Goal: Task Accomplishment & Management: Manage account settings

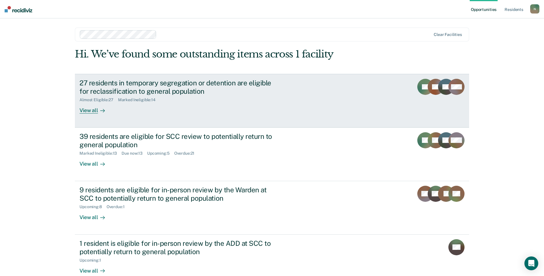
click at [115, 86] on div "27 residents in temporary segregation or detention are eligible for reclassific…" at bounding box center [180, 87] width 202 height 17
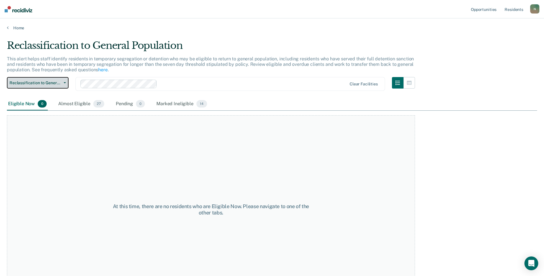
click at [58, 84] on span "Reclassification to General Population" at bounding box center [35, 83] width 52 height 5
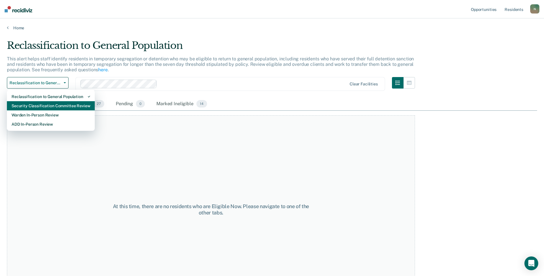
click at [57, 106] on div "Security Classification Committee Review" at bounding box center [51, 105] width 79 height 9
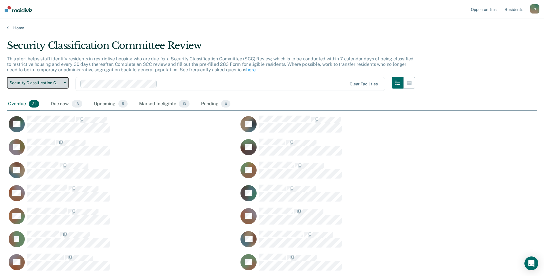
scroll to position [323, 525]
click at [53, 85] on span "Security Classification Committee Review" at bounding box center [35, 83] width 52 height 5
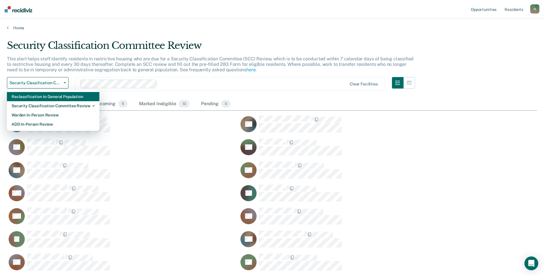
click at [53, 96] on div "Reclassification to General Population" at bounding box center [53, 96] width 83 height 9
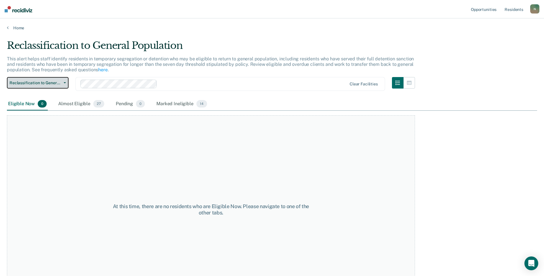
click at [51, 84] on span "Reclassification to General Population" at bounding box center [35, 83] width 52 height 5
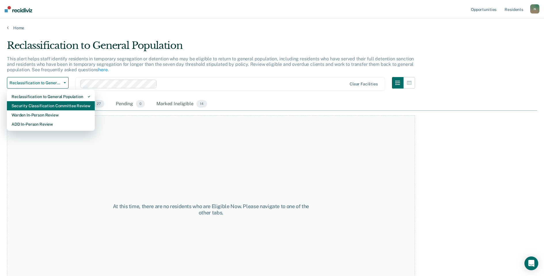
click at [48, 104] on div "Security Classification Committee Review" at bounding box center [51, 105] width 79 height 9
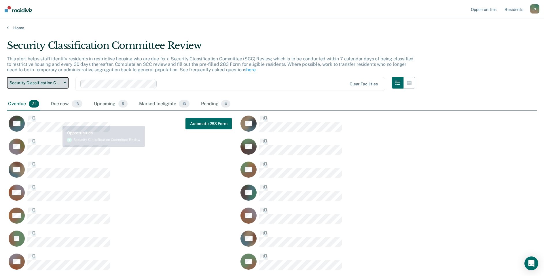
scroll to position [323, 525]
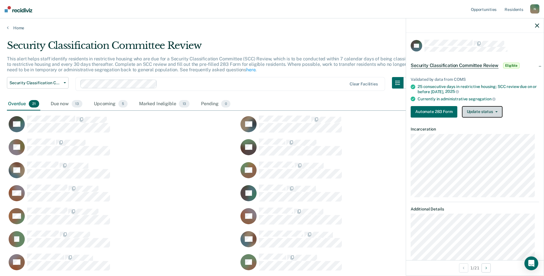
drag, startPoint x: 495, startPoint y: 109, endPoint x: 492, endPoint y: 113, distance: 4.3
click at [495, 109] on button "Update status" at bounding box center [482, 112] width 41 height 12
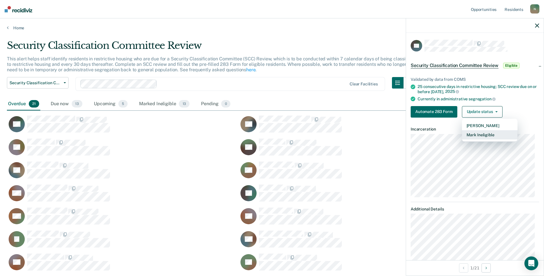
click at [477, 132] on button "Mark Ineligible" at bounding box center [490, 134] width 56 height 9
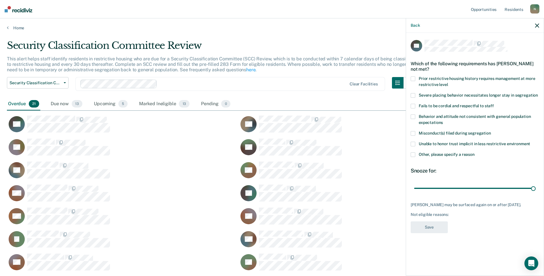
click at [411, 154] on span at bounding box center [412, 155] width 5 height 5
click at [474, 153] on input "Other, please specify a reason" at bounding box center [474, 153] width 0 height 0
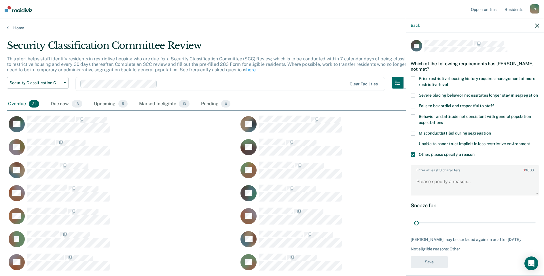
drag, startPoint x: 528, startPoint y: 228, endPoint x: 389, endPoint y: 233, distance: 139.1
type input "1"
click at [414, 228] on input "range" at bounding box center [474, 223] width 121 height 10
click at [436, 188] on textarea "Enter at least 3 characters 0 / 1600" at bounding box center [474, 184] width 127 height 21
type textarea "r"
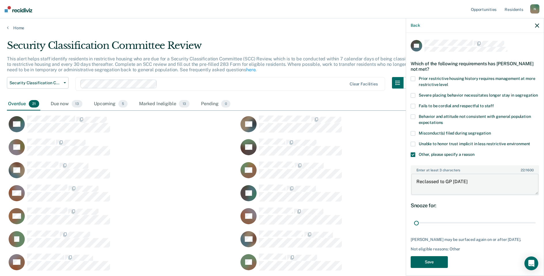
type textarea "Reclassed to GP [DATE]"
click at [440, 268] on button "Save" at bounding box center [428, 262] width 37 height 12
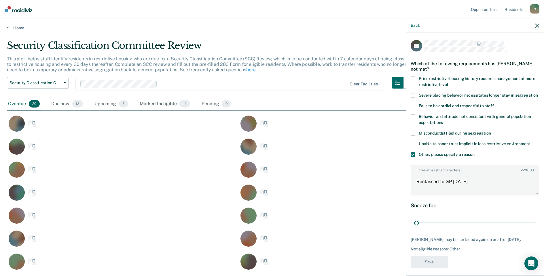
scroll to position [300, 525]
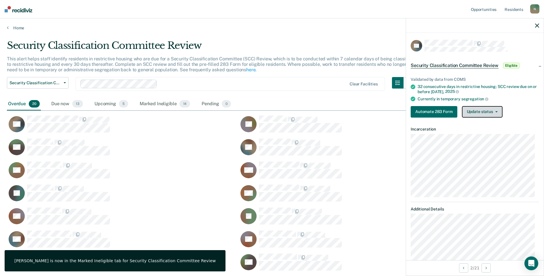
click at [471, 115] on button "Update status" at bounding box center [482, 112] width 41 height 12
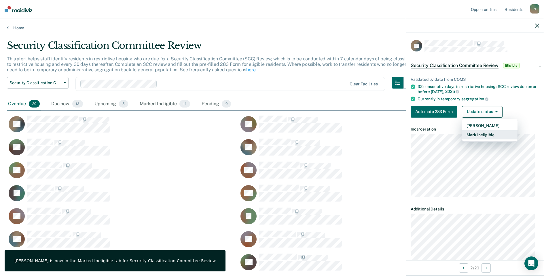
click at [474, 134] on button "Mark Ineligible" at bounding box center [490, 134] width 56 height 9
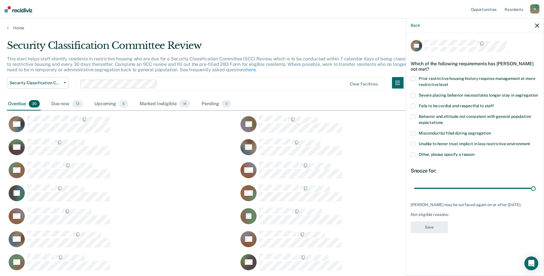
click at [416, 154] on label "Other, please specify a reason" at bounding box center [474, 156] width 128 height 6
click at [474, 153] on input "Other, please specify a reason" at bounding box center [474, 153] width 0 height 0
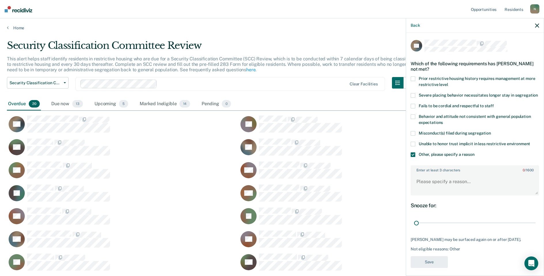
drag, startPoint x: 527, startPoint y: 229, endPoint x: 409, endPoint y: 221, distance: 118.8
type input "1"
click at [414, 228] on input "range" at bounding box center [474, 223] width 121 height 10
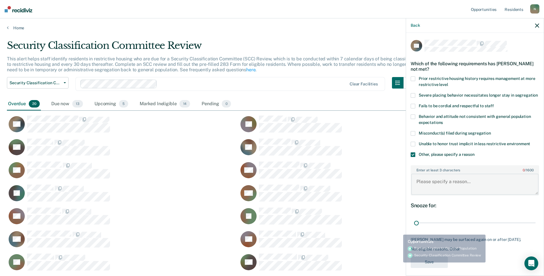
click at [426, 187] on textarea "Enter at least 3 characters 0 / 1600" at bounding box center [474, 184] width 127 height 21
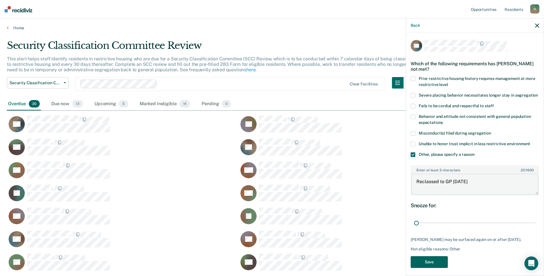
type textarea "Reclassed to GP [DATE]"
click at [436, 268] on button "Save" at bounding box center [428, 262] width 37 height 12
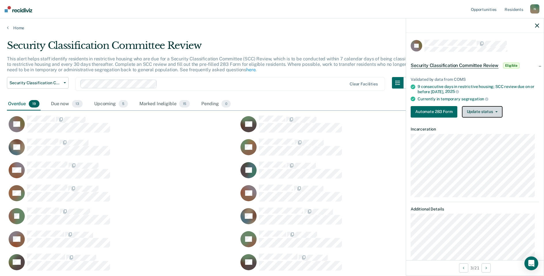
click at [470, 115] on button "Update status" at bounding box center [482, 112] width 41 height 12
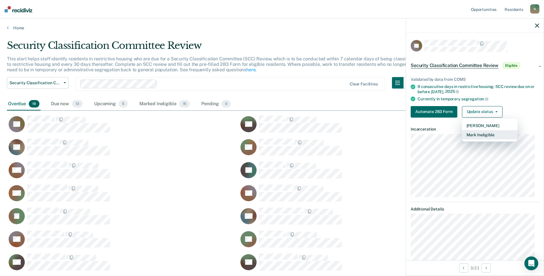
click at [470, 132] on button "Mark Ineligible" at bounding box center [490, 134] width 56 height 9
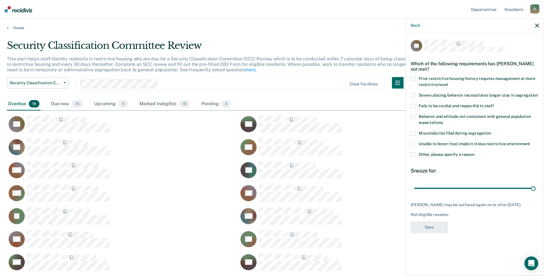
click at [414, 155] on span at bounding box center [412, 155] width 5 height 5
click at [474, 153] on input "Other, please specify a reason" at bounding box center [474, 153] width 0 height 0
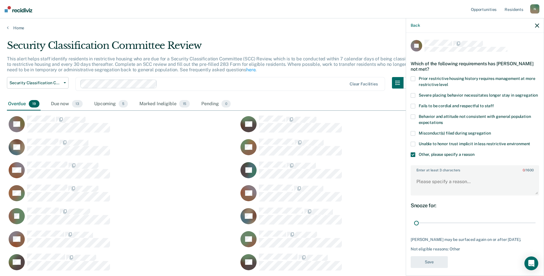
drag, startPoint x: 530, startPoint y: 229, endPoint x: 405, endPoint y: 224, distance: 125.3
type input "1"
click at [414, 228] on input "range" at bounding box center [474, 223] width 121 height 10
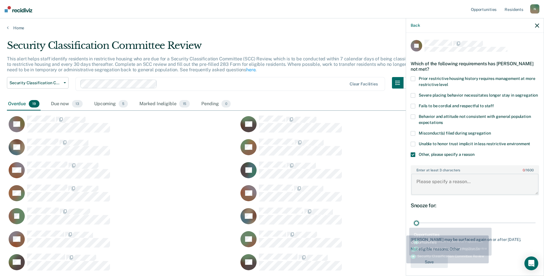
click at [420, 187] on textarea "Enter at least 3 characters 0 / 1600" at bounding box center [474, 184] width 127 height 21
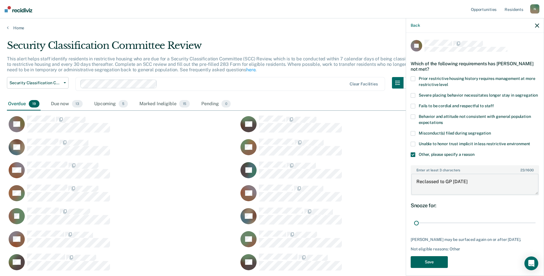
type textarea "Reclassed to GP [DATE]"
click at [428, 264] on button "Save" at bounding box center [428, 262] width 37 height 12
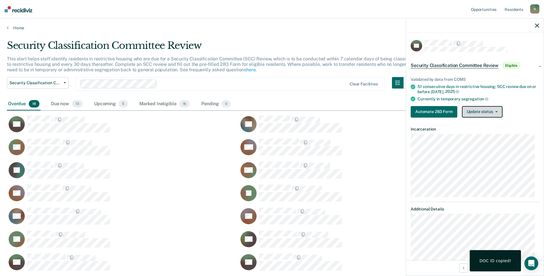
click at [482, 113] on button "Update status" at bounding box center [482, 112] width 41 height 12
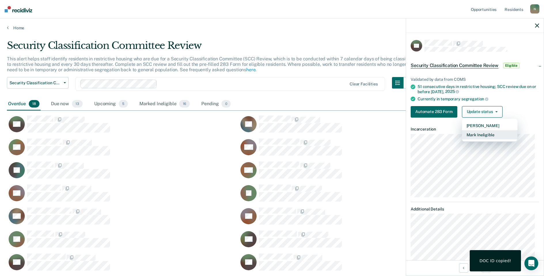
click at [482, 132] on button "Mark Ineligible" at bounding box center [490, 134] width 56 height 9
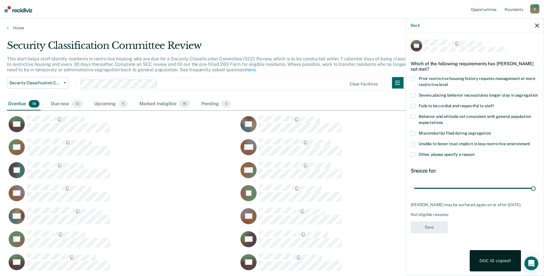
click at [414, 154] on span at bounding box center [412, 155] width 5 height 5
click at [474, 153] on input "Other, please specify a reason" at bounding box center [474, 153] width 0 height 0
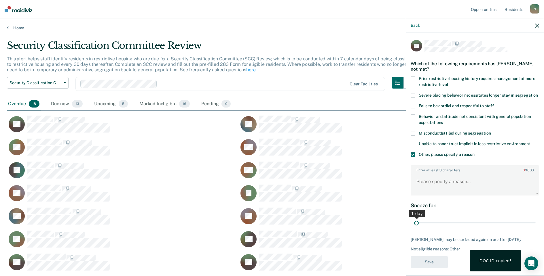
drag, startPoint x: 529, startPoint y: 228, endPoint x: 420, endPoint y: 199, distance: 113.8
type input "1"
click at [414, 227] on input "range" at bounding box center [474, 223] width 121 height 10
click at [423, 186] on textarea "Enter at least 3 characters 0 / 1600" at bounding box center [474, 184] width 127 height 21
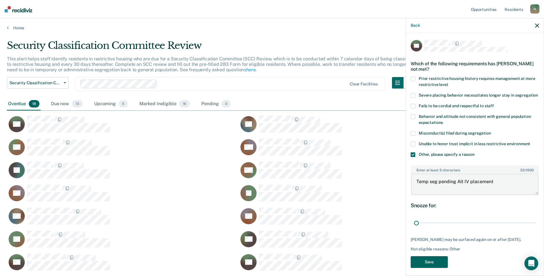
type textarea "Temp seg pending Alt IV placement"
click at [426, 268] on button "Save" at bounding box center [428, 262] width 37 height 12
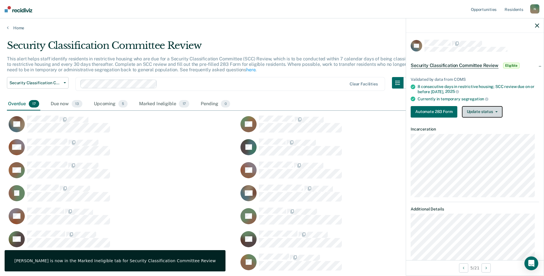
click at [479, 115] on button "Update status" at bounding box center [482, 112] width 41 height 12
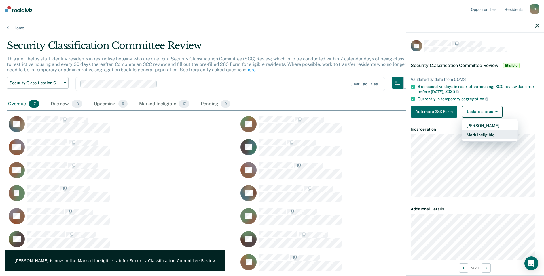
click at [480, 135] on button "Mark Ineligible" at bounding box center [490, 134] width 56 height 9
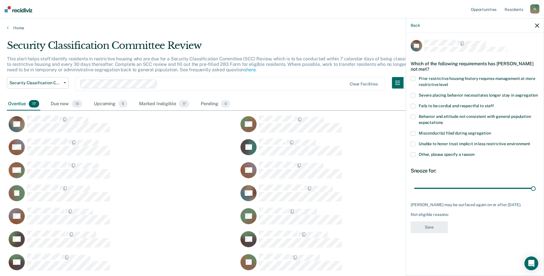
click at [413, 154] on span at bounding box center [412, 155] width 5 height 5
click at [474, 153] on input "Other, please specify a reason" at bounding box center [474, 153] width 0 height 0
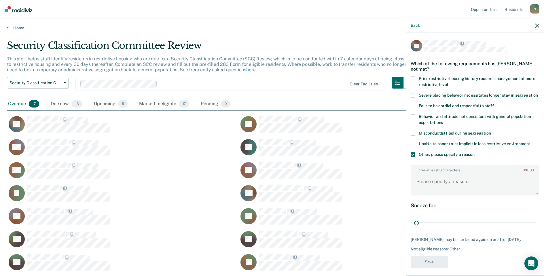
drag, startPoint x: 529, startPoint y: 230, endPoint x: 407, endPoint y: 219, distance: 122.2
type input "1"
click at [414, 226] on input "range" at bounding box center [474, 223] width 121 height 10
click at [423, 189] on textarea "Enter at least 3 characters 0 / 1600" at bounding box center [474, 184] width 127 height 21
type textarea "Classified to Ad Seg [DATE]"
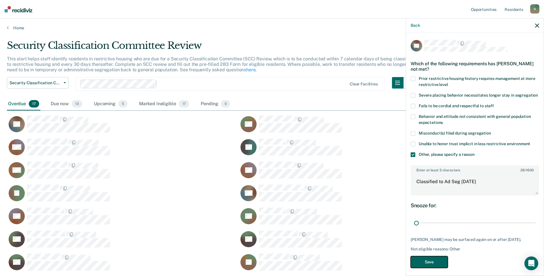
click at [432, 268] on button "Save" at bounding box center [428, 262] width 37 height 12
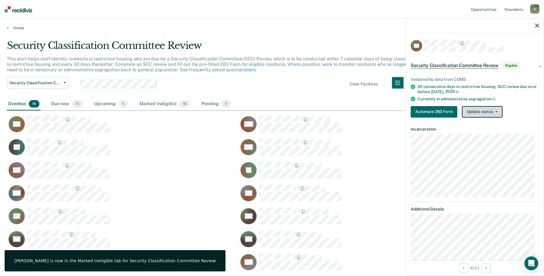
click at [478, 110] on button "Update status" at bounding box center [482, 112] width 41 height 12
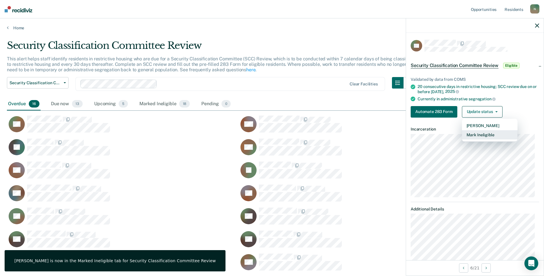
click at [480, 136] on button "Mark Ineligible" at bounding box center [490, 134] width 56 height 9
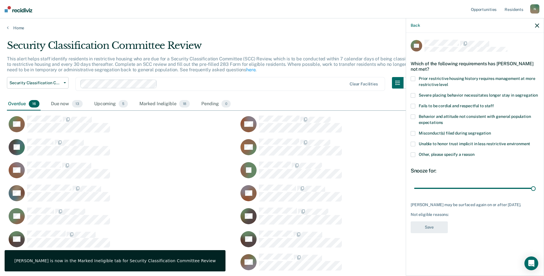
drag, startPoint x: 413, startPoint y: 149, endPoint x: 413, endPoint y: 154, distance: 4.6
click at [413, 150] on div "Unable to honor trust implicit in less restrictive environment" at bounding box center [474, 147] width 128 height 11
click at [413, 155] on span at bounding box center [412, 155] width 5 height 5
click at [474, 153] on input "Other, please specify a reason" at bounding box center [474, 153] width 0 height 0
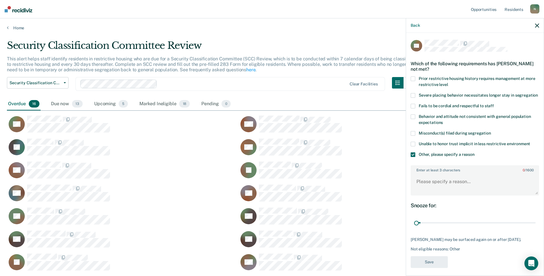
drag, startPoint x: 529, startPoint y: 229, endPoint x: 411, endPoint y: 233, distance: 117.5
type input "1"
click at [414, 228] on input "range" at bounding box center [474, 223] width 121 height 10
click at [437, 188] on textarea "Enter at least 3 characters 0 / 1600" at bounding box center [474, 184] width 127 height 21
type textarea "Reclassed to GP [DATE]"
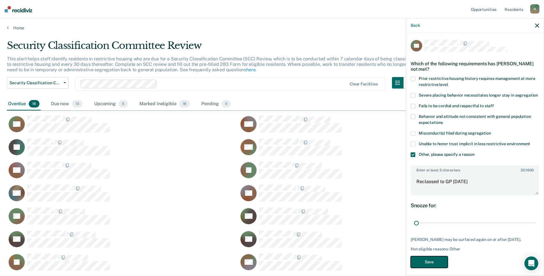
click at [435, 268] on button "Save" at bounding box center [428, 262] width 37 height 12
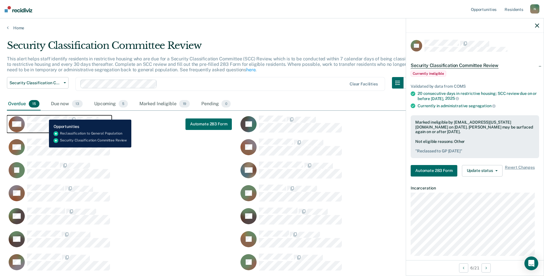
click at [45, 115] on button "NM" at bounding box center [59, 124] width 105 height 18
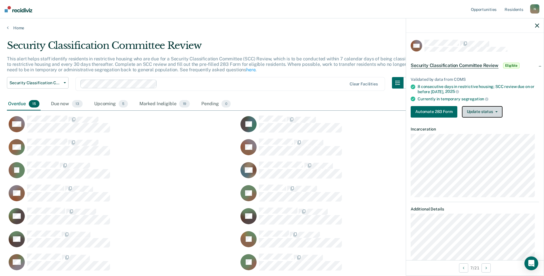
click at [473, 114] on button "Update status" at bounding box center [482, 112] width 41 height 12
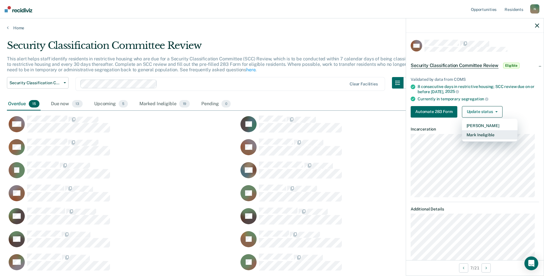
click at [471, 134] on button "Mark Ineligible" at bounding box center [490, 134] width 56 height 9
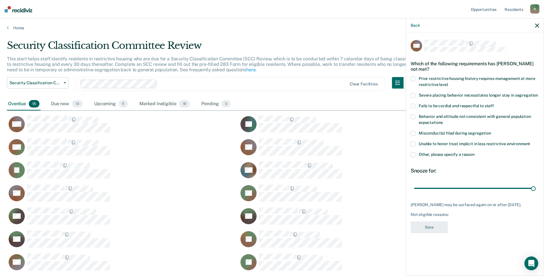
click at [412, 156] on span at bounding box center [412, 155] width 5 height 5
click at [474, 153] on input "Other, please specify a reason" at bounding box center [474, 153] width 0 height 0
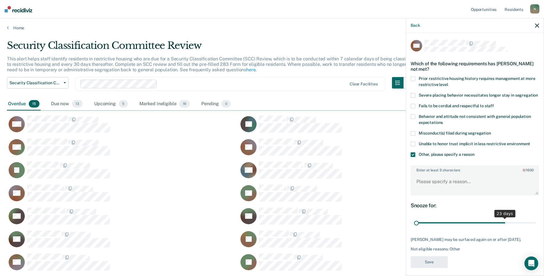
drag, startPoint x: 529, startPoint y: 229, endPoint x: 405, endPoint y: 231, distance: 124.0
type input "1"
click at [414, 228] on input "range" at bounding box center [474, 223] width 121 height 10
click at [434, 188] on textarea "Enter at least 3 characters 0 / 1600" at bounding box center [474, 184] width 127 height 21
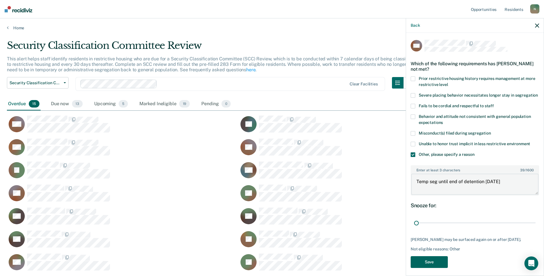
type textarea "Temp seg until end of detention [DATE]"
click at [432, 268] on button "Save" at bounding box center [428, 262] width 37 height 12
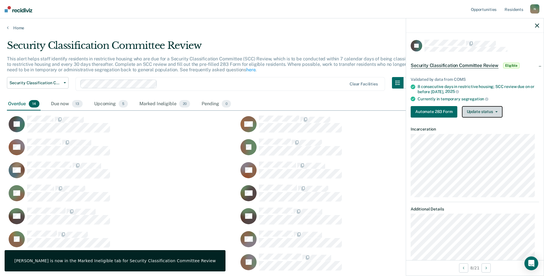
click at [481, 117] on button "Update status" at bounding box center [482, 112] width 41 height 12
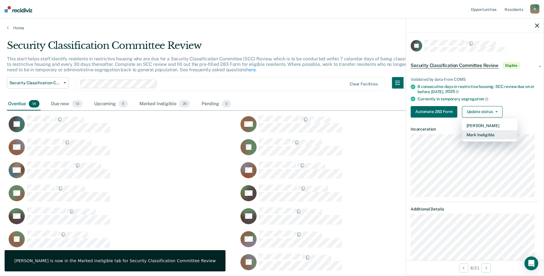
click at [481, 135] on button "Mark Ineligible" at bounding box center [490, 134] width 56 height 9
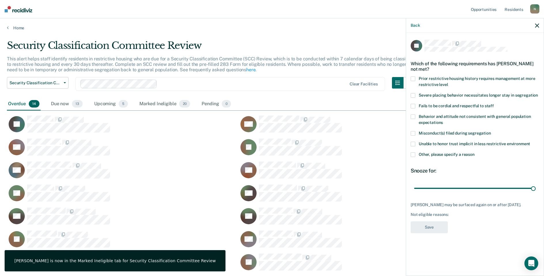
click at [414, 155] on span at bounding box center [412, 155] width 5 height 5
click at [474, 153] on input "Other, please specify a reason" at bounding box center [474, 153] width 0 height 0
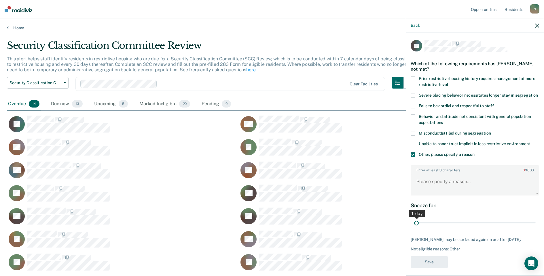
drag, startPoint x: 530, startPoint y: 229, endPoint x: 416, endPoint y: 204, distance: 116.9
type input "1"
click at [414, 228] on input "range" at bounding box center [474, 223] width 121 height 10
click at [425, 189] on textarea "Enter at least 3 characters 0 / 1600" at bounding box center [474, 184] width 127 height 21
type textarea "Reclassed to GP [DATE]"
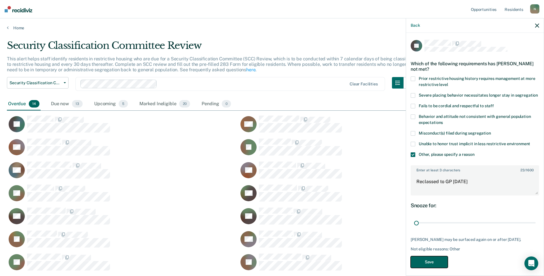
click at [418, 264] on button "Save" at bounding box center [428, 262] width 37 height 12
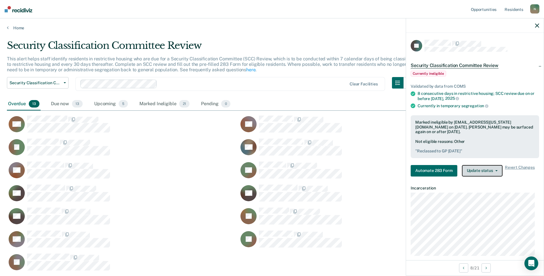
click at [479, 173] on button "Update status" at bounding box center [482, 171] width 41 height 12
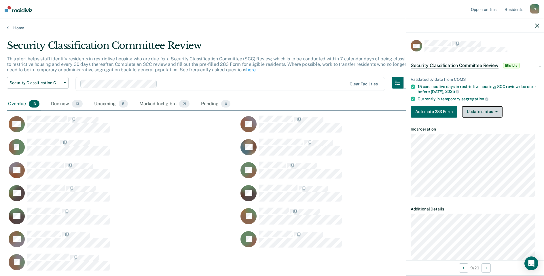
click at [488, 116] on button "Update status" at bounding box center [482, 112] width 41 height 12
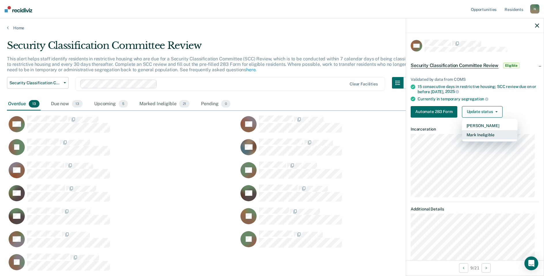
click at [477, 134] on button "Mark Ineligible" at bounding box center [490, 134] width 56 height 9
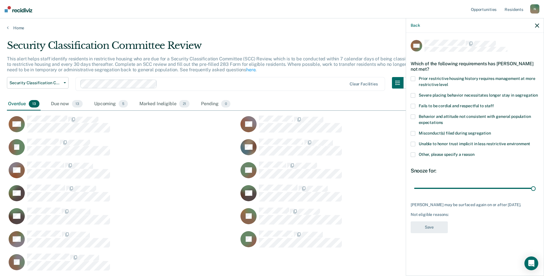
click at [415, 155] on label "Other, please specify a reason" at bounding box center [474, 156] width 128 height 6
click at [474, 153] on input "Other, please specify a reason" at bounding box center [474, 153] width 0 height 0
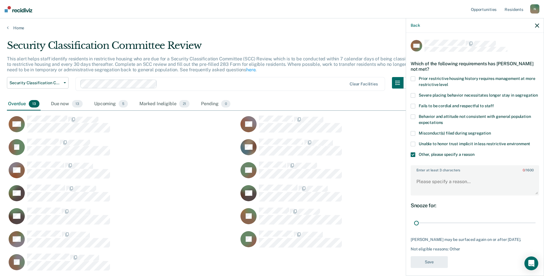
drag, startPoint x: 527, startPoint y: 229, endPoint x: 407, endPoint y: 222, distance: 120.8
type input "1"
click at [414, 228] on input "range" at bounding box center [474, 223] width 121 height 10
click at [421, 195] on textarea "Enter at least 3 characters 0 / 1600" at bounding box center [474, 184] width 127 height 21
type textarea "Temp seg until end of detention [DATE]"
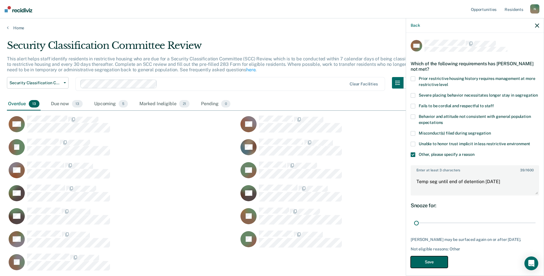
click at [432, 268] on button "Save" at bounding box center [428, 262] width 37 height 12
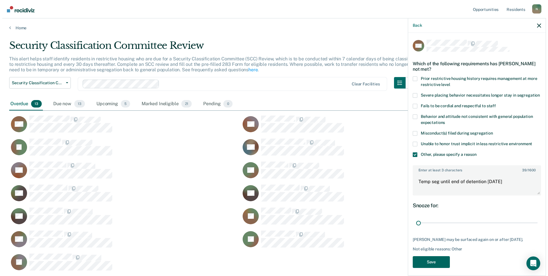
scroll to position [208, 525]
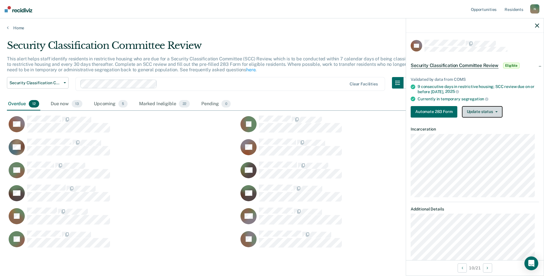
click at [495, 113] on button "Update status" at bounding box center [482, 112] width 41 height 12
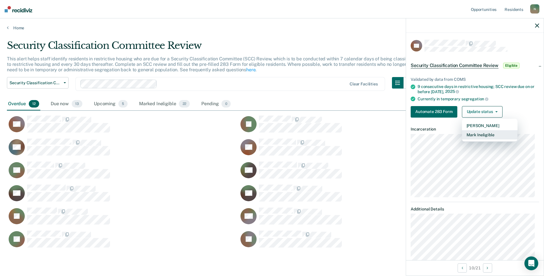
click at [468, 135] on button "Mark Ineligible" at bounding box center [490, 134] width 56 height 9
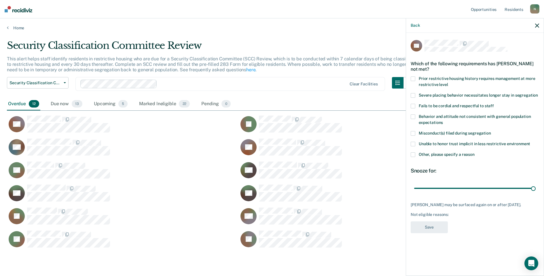
click at [412, 153] on span at bounding box center [412, 155] width 5 height 5
click at [474, 153] on input "Other, please specify a reason" at bounding box center [474, 153] width 0 height 0
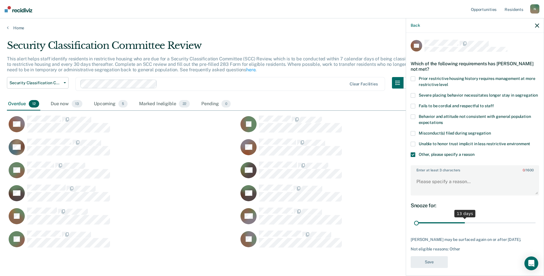
drag, startPoint x: 530, startPoint y: 228, endPoint x: 392, endPoint y: 233, distance: 137.9
type input "1"
click at [414, 228] on input "range" at bounding box center [474, 223] width 121 height 10
click at [428, 190] on textarea "Enter at least 3 characters 0 / 1600" at bounding box center [474, 184] width 127 height 21
type textarea "Reclassed to GP [DATE]"
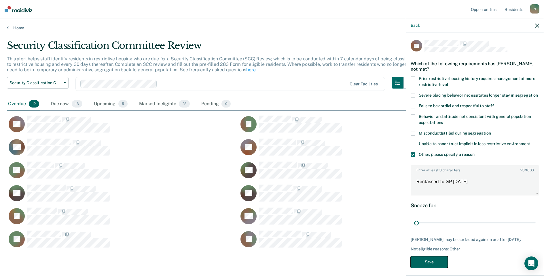
click at [436, 268] on button "Save" at bounding box center [428, 262] width 37 height 12
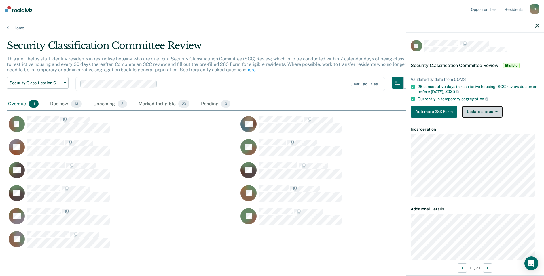
drag, startPoint x: 493, startPoint y: 117, endPoint x: 493, endPoint y: 112, distance: 5.2
click at [493, 117] on button "Update status" at bounding box center [482, 112] width 41 height 12
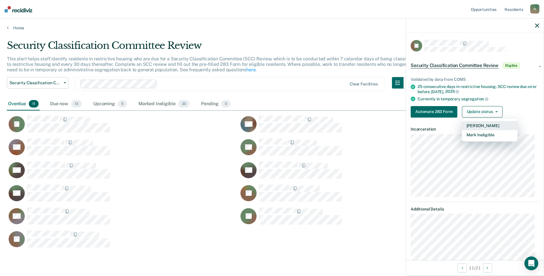
click at [493, 125] on button "[PERSON_NAME]" at bounding box center [490, 125] width 56 height 9
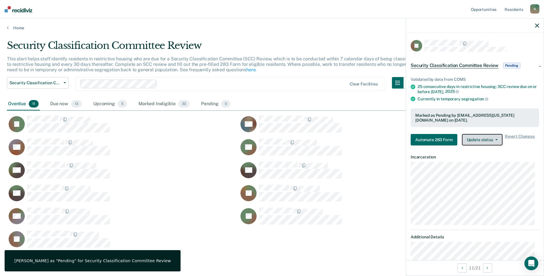
click at [476, 138] on button "Update status" at bounding box center [482, 140] width 41 height 12
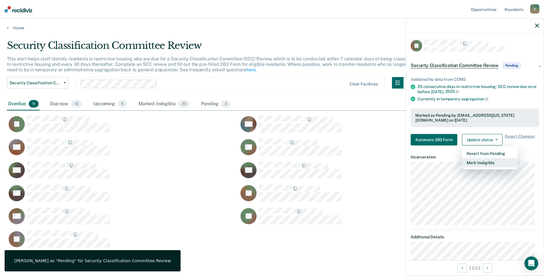
click at [481, 164] on button "Mark Ineligible" at bounding box center [490, 162] width 56 height 9
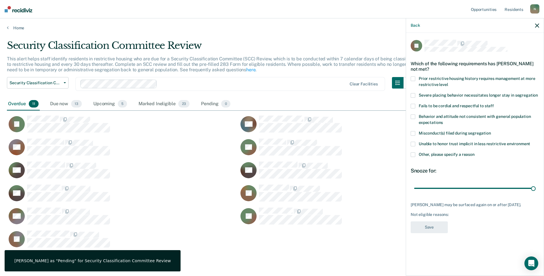
click at [414, 156] on span at bounding box center [412, 155] width 5 height 5
click at [474, 153] on input "Other, please specify a reason" at bounding box center [474, 153] width 0 height 0
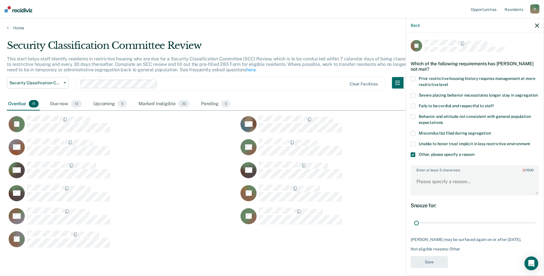
drag, startPoint x: 529, startPoint y: 229, endPoint x: 415, endPoint y: 204, distance: 117.5
type input "1"
click at [414, 227] on input "range" at bounding box center [474, 223] width 121 height 10
click at [422, 189] on textarea "Enter at least 3 characters 0 / 1600" at bounding box center [474, 184] width 127 height 21
type textarea "Temp seg pending Alt IV placement"
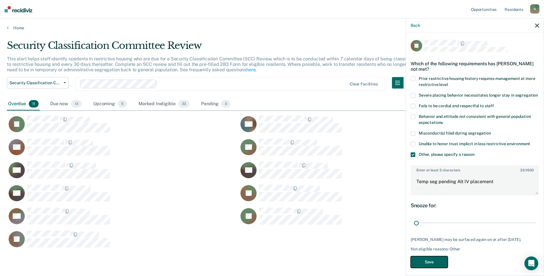
click at [442, 268] on button "Save" at bounding box center [428, 262] width 37 height 12
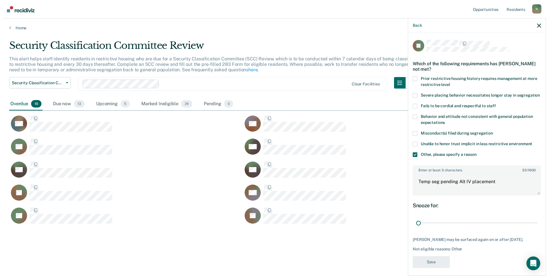
scroll to position [5, 5]
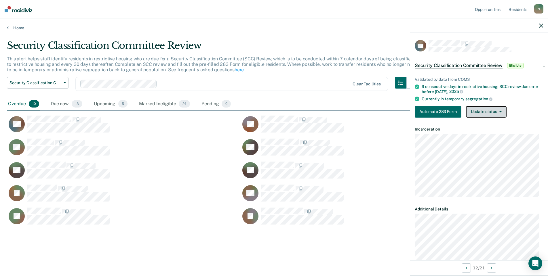
click at [475, 109] on button "Update status" at bounding box center [486, 112] width 41 height 12
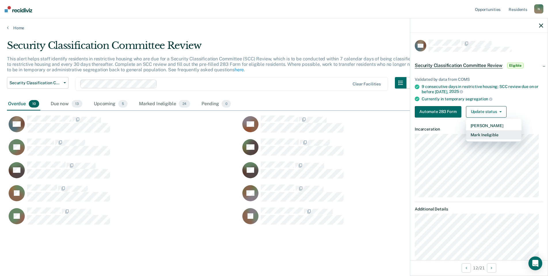
click at [473, 136] on button "Mark Ineligible" at bounding box center [494, 134] width 56 height 9
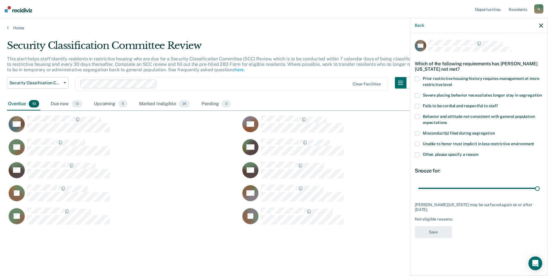
click at [430, 154] on span "Other, please specify a reason" at bounding box center [451, 154] width 56 height 5
click at [479, 153] on input "Other, please specify a reason" at bounding box center [479, 153] width 0 height 0
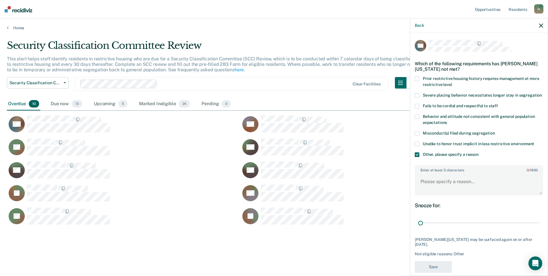
drag, startPoint x: 532, startPoint y: 230, endPoint x: 411, endPoint y: 243, distance: 121.9
type input "1"
click at [418, 228] on input "range" at bounding box center [478, 223] width 121 height 10
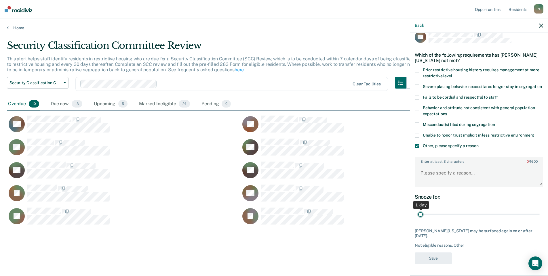
scroll to position [14, 0]
click at [432, 182] on textarea "Enter at least 3 characters 0 / 1600" at bounding box center [478, 175] width 127 height 21
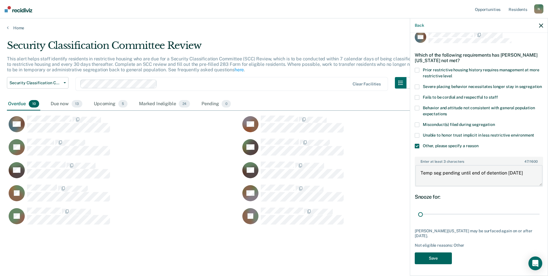
type textarea "Temp seg pending until end of detention [DATE]"
click at [431, 260] on button "Save" at bounding box center [433, 259] width 37 height 12
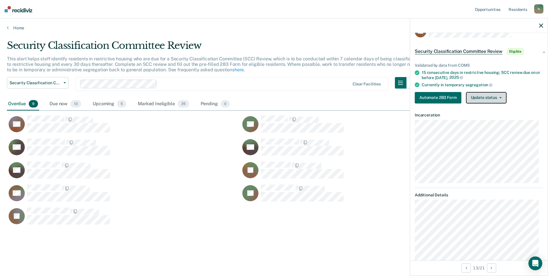
click at [469, 97] on button "Update status" at bounding box center [486, 98] width 41 height 12
click at [474, 119] on button "Mark Ineligible" at bounding box center [494, 120] width 56 height 9
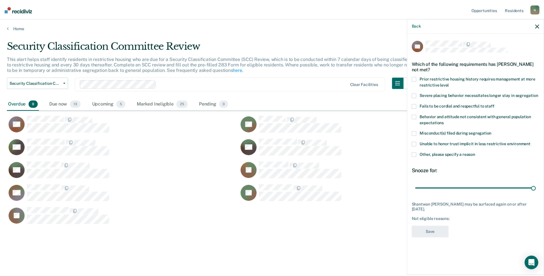
scroll to position [0, 0]
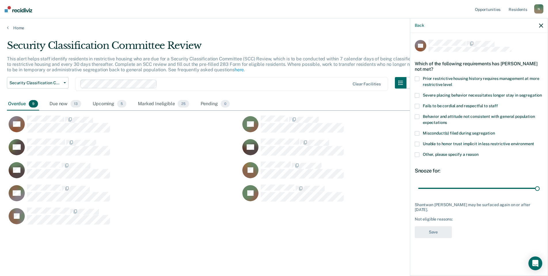
click at [419, 155] on span at bounding box center [417, 155] width 5 height 5
click at [479, 153] on input "Other, please specify a reason" at bounding box center [479, 153] width 0 height 0
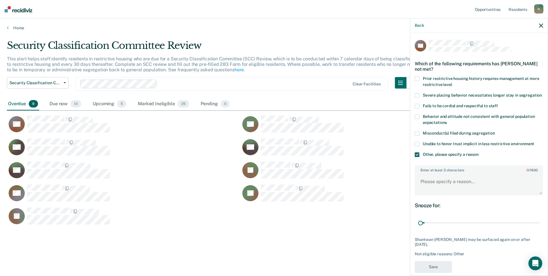
drag, startPoint x: 532, startPoint y: 229, endPoint x: 414, endPoint y: 235, distance: 118.1
type input "1"
click at [418, 228] on input "range" at bounding box center [478, 223] width 121 height 10
click at [426, 188] on textarea "Enter at least 3 characters 0 / 1600" at bounding box center [478, 184] width 127 height 21
click at [453, 187] on textarea "Enter at least 3 characters 0 / 1600" at bounding box center [478, 184] width 127 height 21
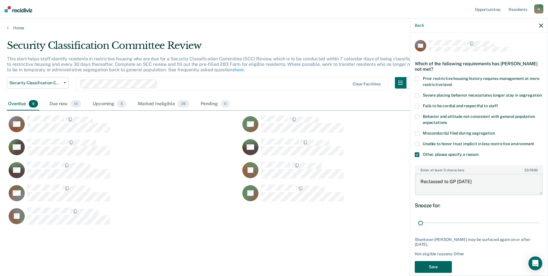
type textarea "Reclassed to GP [DATE]"
click at [445, 268] on button "Save" at bounding box center [433, 267] width 37 height 12
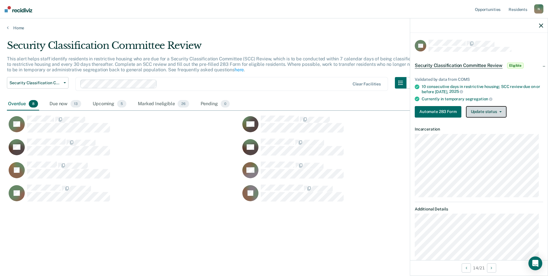
click at [484, 117] on button "Update status" at bounding box center [486, 112] width 41 height 12
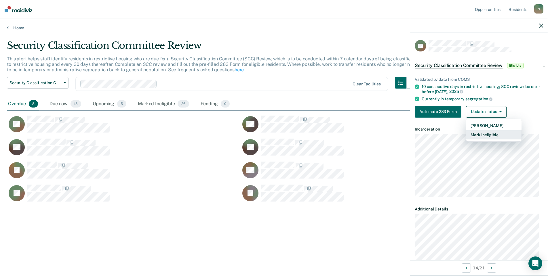
click at [475, 135] on button "Mark Ineligible" at bounding box center [494, 134] width 56 height 9
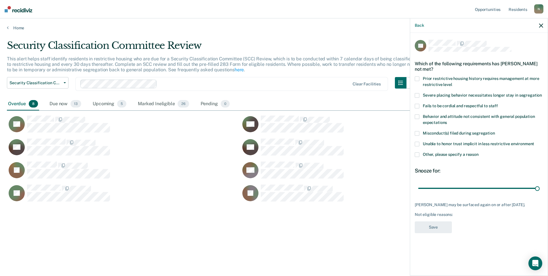
click at [418, 156] on span at bounding box center [417, 155] width 5 height 5
click at [479, 153] on input "Other, please specify a reason" at bounding box center [479, 153] width 0 height 0
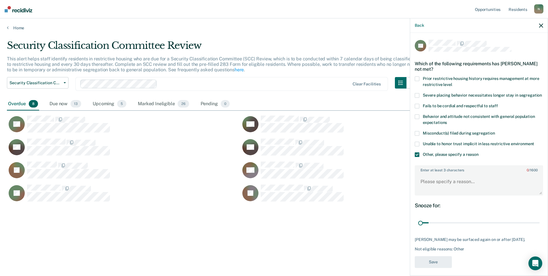
drag, startPoint x: 532, startPoint y: 229, endPoint x: 416, endPoint y: 210, distance: 117.5
type input "1"
click at [418, 228] on input "range" at bounding box center [478, 223] width 121 height 10
click at [433, 190] on textarea "Enter at least 3 characters 0 / 1600" at bounding box center [478, 184] width 127 height 21
type textarea "Temp seg until end of detention [DATE]"
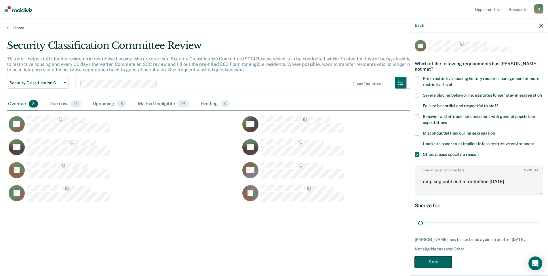
click at [430, 263] on button "Save" at bounding box center [433, 262] width 37 height 12
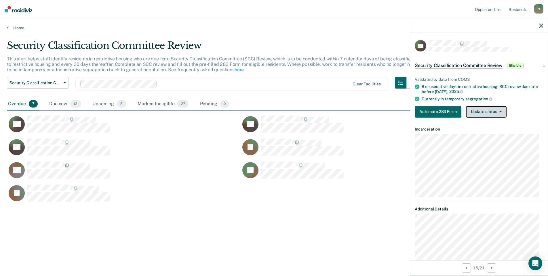
click at [489, 111] on button "Update status" at bounding box center [486, 112] width 41 height 12
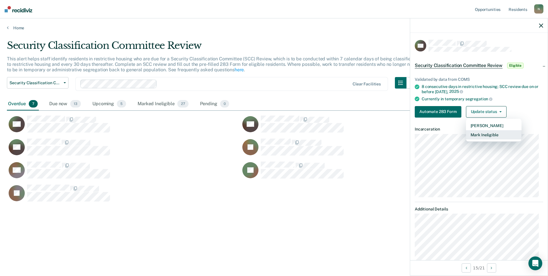
click at [483, 136] on button "Mark Ineligible" at bounding box center [494, 134] width 56 height 9
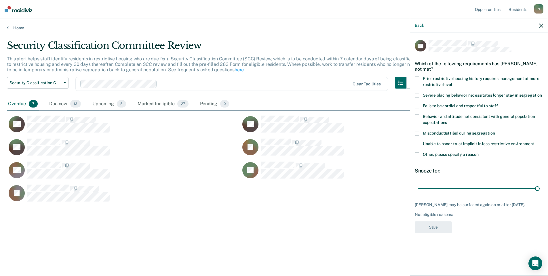
click at [418, 153] on span at bounding box center [417, 155] width 5 height 5
click at [479, 153] on input "Other, please specify a reason" at bounding box center [479, 153] width 0 height 0
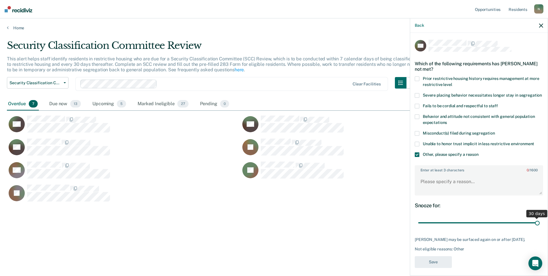
drag, startPoint x: 535, startPoint y: 228, endPoint x: 531, endPoint y: 230, distance: 5.0
click at [531, 228] on div "30 days" at bounding box center [479, 223] width 128 height 10
drag, startPoint x: 533, startPoint y: 230, endPoint x: 409, endPoint y: 224, distance: 123.9
type input "1"
click at [418, 226] on input "range" at bounding box center [478, 223] width 121 height 10
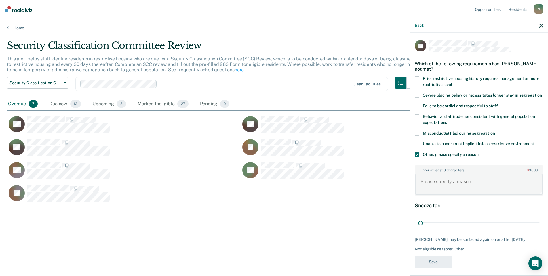
click at [427, 185] on textarea "Enter at least 3 characters 0 / 1600" at bounding box center [478, 184] width 127 height 21
type textarea "Temp seg until end of detention [DATE]"
click at [434, 268] on button "Save" at bounding box center [433, 262] width 37 height 12
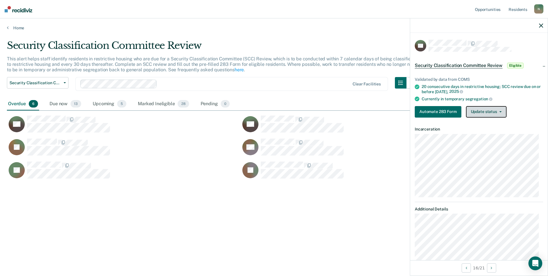
click at [484, 112] on button "Update status" at bounding box center [486, 112] width 41 height 12
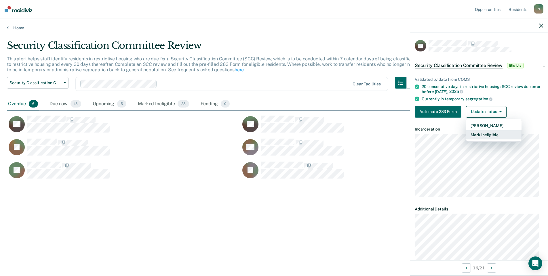
click at [483, 134] on button "Mark Ineligible" at bounding box center [494, 134] width 56 height 9
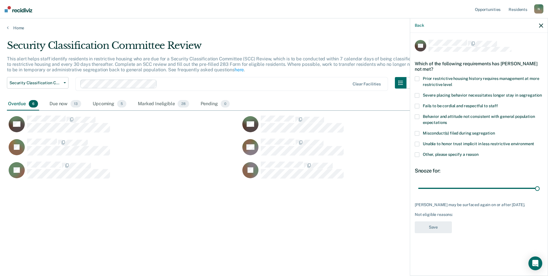
click at [416, 154] on span at bounding box center [417, 155] width 5 height 5
click at [479, 153] on input "Other, please specify a reason" at bounding box center [479, 153] width 0 height 0
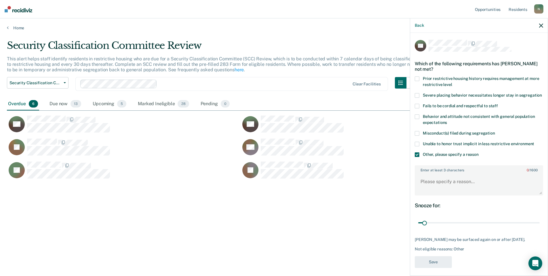
drag, startPoint x: 535, startPoint y: 228, endPoint x: 424, endPoint y: 204, distance: 112.9
type input "2"
click at [422, 228] on input "range" at bounding box center [478, 223] width 121 height 10
click at [425, 191] on textarea "Enter at least 3 characters 0 / 1600" at bounding box center [478, 184] width 127 height 21
type textarea "Temp seg pending PC investigation"
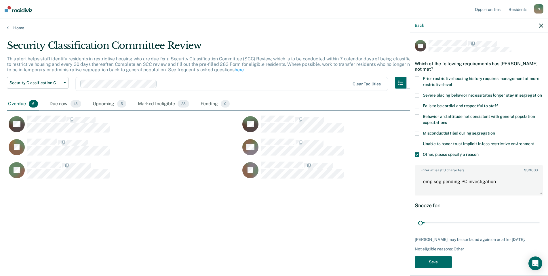
drag, startPoint x: 425, startPoint y: 228, endPoint x: 408, endPoint y: 231, distance: 16.9
type input "1"
click at [418, 228] on input "range" at bounding box center [478, 223] width 121 height 10
click at [441, 268] on button "Save" at bounding box center [433, 262] width 37 height 12
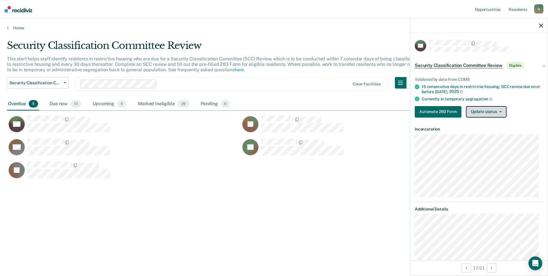
click at [480, 112] on button "Update status" at bounding box center [486, 112] width 41 height 12
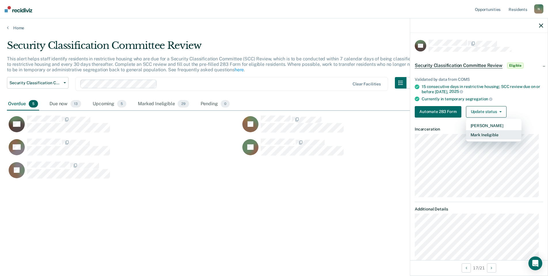
click at [478, 133] on button "Mark Ineligible" at bounding box center [494, 134] width 56 height 9
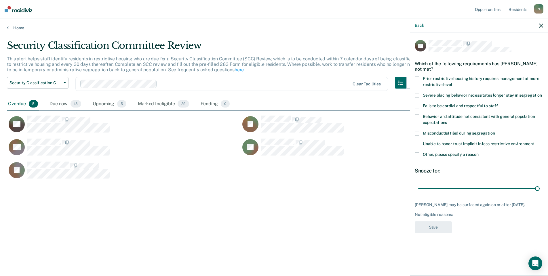
click at [418, 155] on span at bounding box center [417, 155] width 5 height 5
click at [479, 153] on input "Other, please specify a reason" at bounding box center [479, 153] width 0 height 0
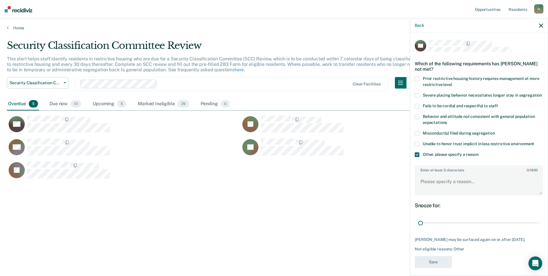
drag, startPoint x: 526, startPoint y: 230, endPoint x: 412, endPoint y: 220, distance: 114.6
type input "1"
click at [418, 228] on input "range" at bounding box center [478, 223] width 121 height 10
click at [429, 189] on textarea "Enter at least 3 characters 0 / 1600" at bounding box center [478, 184] width 127 height 21
type textarea "Temp seg until end of detention [DATE]"
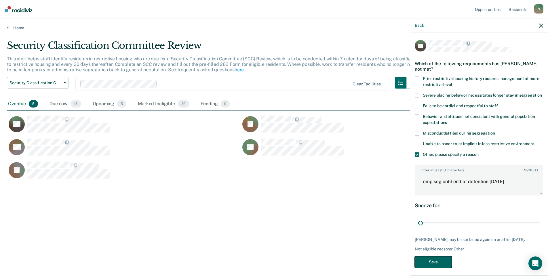
click at [445, 268] on button "Save" at bounding box center [433, 262] width 37 height 12
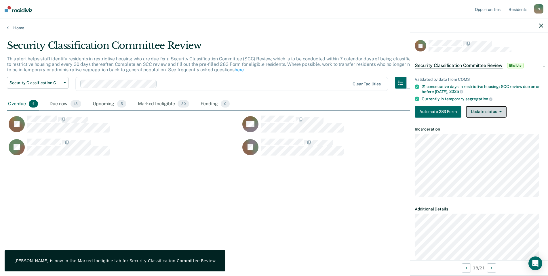
click at [482, 113] on button "Update status" at bounding box center [486, 112] width 41 height 12
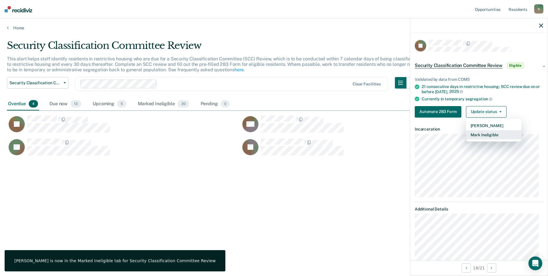
click at [479, 135] on button "Mark Ineligible" at bounding box center [494, 134] width 56 height 9
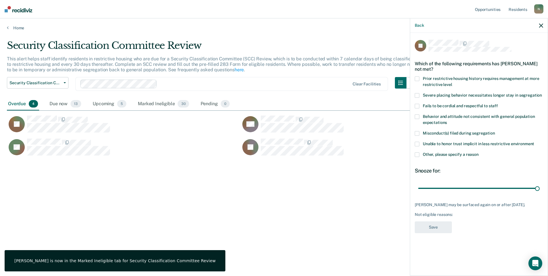
click at [416, 154] on span at bounding box center [417, 155] width 5 height 5
click at [479, 153] on input "Other, please specify a reason" at bounding box center [479, 153] width 0 height 0
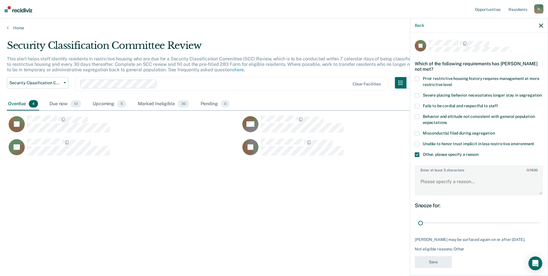
drag, startPoint x: 532, startPoint y: 229, endPoint x: 409, endPoint y: 223, distance: 123.6
type input "1"
click at [418, 228] on input "range" at bounding box center [478, 223] width 121 height 10
click at [439, 181] on textarea "Enter at least 3 characters 0 / 1600" at bounding box center [478, 184] width 127 height 21
type textarea "Temp seg pending alt IV placement"
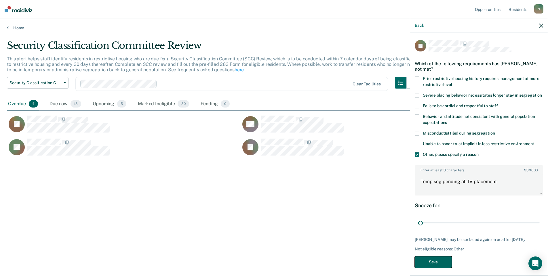
click at [441, 268] on button "Save" at bounding box center [433, 262] width 37 height 12
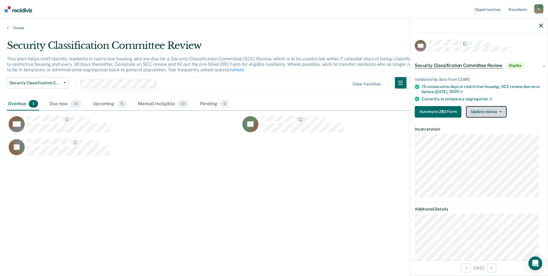
click at [493, 110] on button "Update status" at bounding box center [486, 112] width 41 height 12
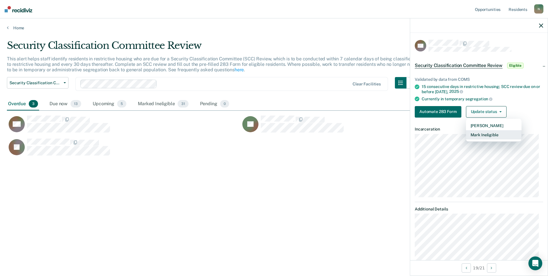
click at [472, 133] on button "Mark Ineligible" at bounding box center [494, 134] width 56 height 9
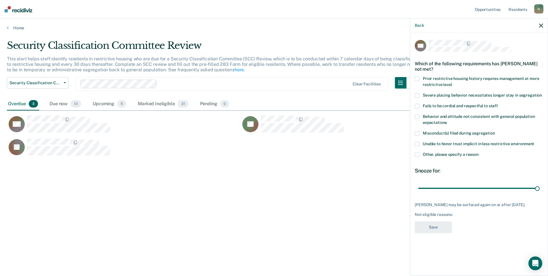
click at [420, 154] on label "Other, please specify a reason" at bounding box center [479, 156] width 128 height 6
click at [479, 153] on input "Other, please specify a reason" at bounding box center [479, 153] width 0 height 0
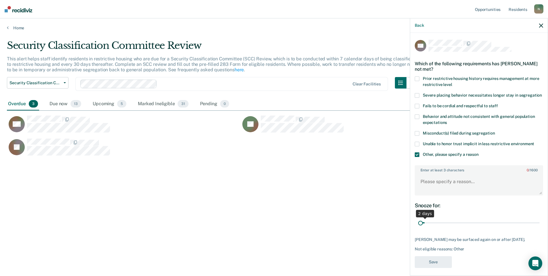
drag, startPoint x: 533, startPoint y: 229, endPoint x: 418, endPoint y: 216, distance: 115.4
type input "1"
click at [418, 228] on input "range" at bounding box center [478, 223] width 121 height 10
click at [431, 192] on textarea "Enter at least 3 characters 0 / 1600" at bounding box center [478, 184] width 127 height 21
type textarea "Temp seg until end of detention [DATE]"
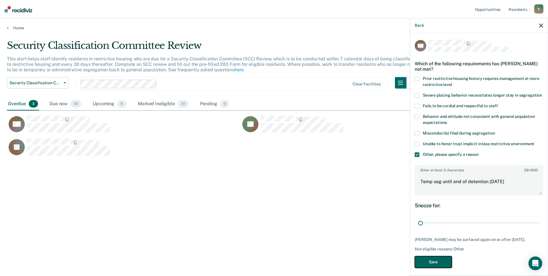
click at [439, 268] on button "Save" at bounding box center [433, 262] width 37 height 12
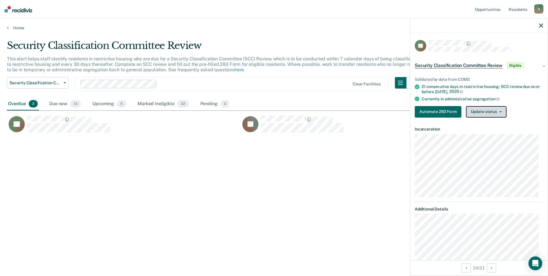
click at [496, 113] on button "Update status" at bounding box center [486, 112] width 41 height 12
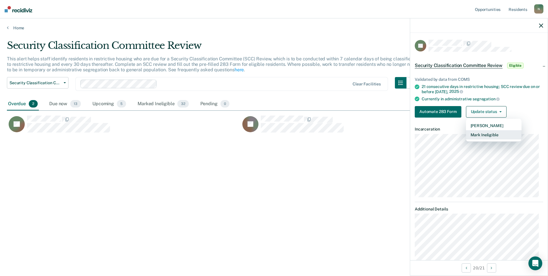
click at [475, 137] on button "Mark Ineligible" at bounding box center [494, 134] width 56 height 9
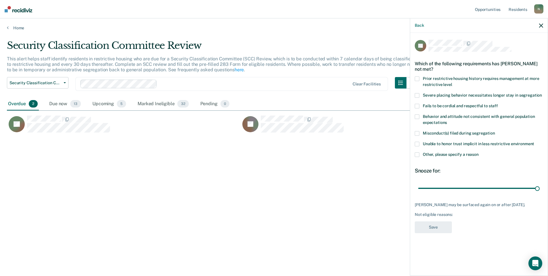
click at [417, 155] on span at bounding box center [417, 155] width 5 height 5
click at [479, 153] on input "Other, please specify a reason" at bounding box center [479, 153] width 0 height 0
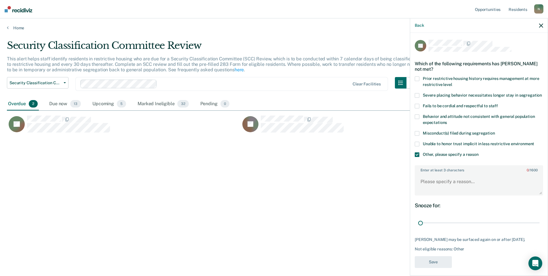
drag, startPoint x: 533, startPoint y: 230, endPoint x: 412, endPoint y: 238, distance: 120.6
type input "1"
click at [418, 228] on input "range" at bounding box center [478, 223] width 121 height 10
click at [424, 190] on textarea "Enter at least 3 characters 0 / 1600" at bounding box center [478, 184] width 127 height 21
type textarea "Temp seg until end of detention [DATE]"
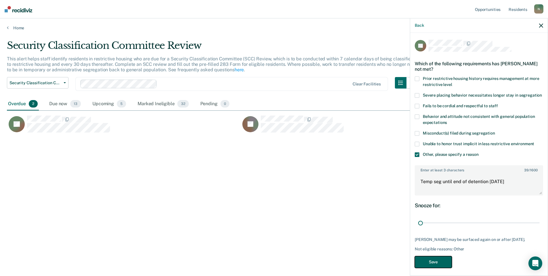
click at [446, 268] on button "Save" at bounding box center [433, 262] width 37 height 12
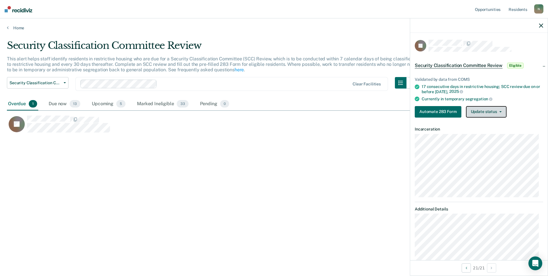
drag, startPoint x: 475, startPoint y: 110, endPoint x: 476, endPoint y: 113, distance: 2.9
click at [475, 110] on button "Update status" at bounding box center [486, 112] width 41 height 12
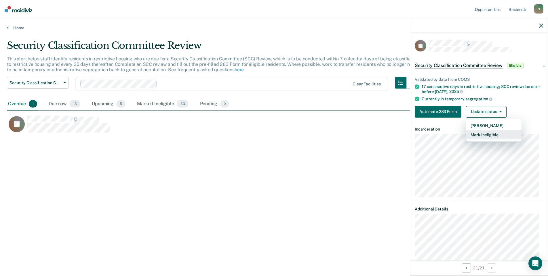
click at [478, 133] on button "Mark Ineligible" at bounding box center [494, 134] width 56 height 9
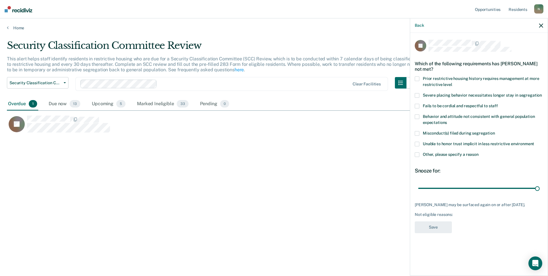
click at [415, 157] on label "Other, please specify a reason" at bounding box center [479, 156] width 128 height 6
click at [479, 153] on input "Other, please specify a reason" at bounding box center [479, 153] width 0 height 0
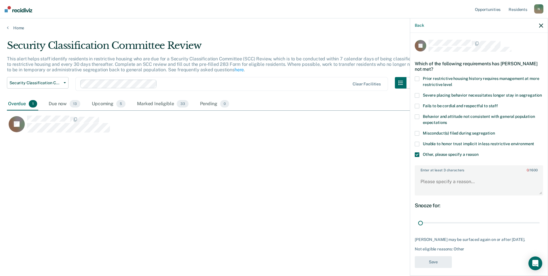
drag, startPoint x: 533, startPoint y: 227, endPoint x: 412, endPoint y: 220, distance: 120.8
type input "1"
click at [418, 228] on input "range" at bounding box center [478, 223] width 121 height 10
click at [425, 188] on textarea "Enter at least 3 characters 0 / 1600" at bounding box center [478, 184] width 127 height 21
type textarea "Reclassed to GP [DATE]"
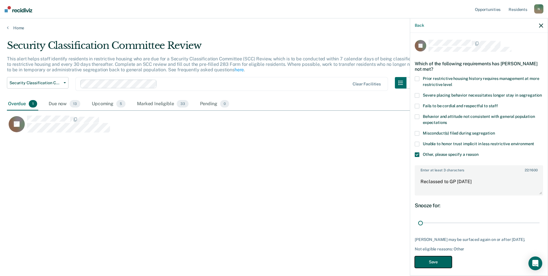
click at [440, 268] on button "Save" at bounding box center [433, 262] width 37 height 12
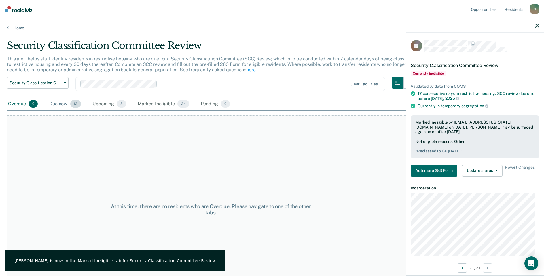
click at [58, 106] on div "Due now 13" at bounding box center [65, 104] width 34 height 13
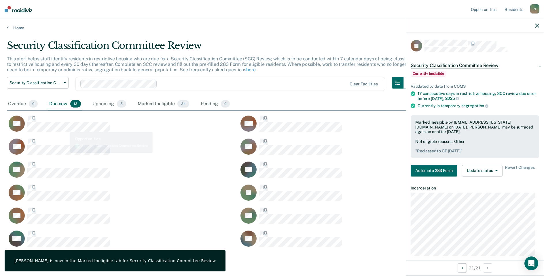
scroll to position [231, 525]
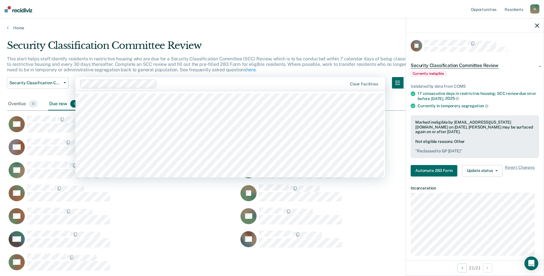
click at [234, 91] on div "27 results available. Use Up and Down to choose options, press Enter to select …" at bounding box center [229, 84] width 309 height 14
click at [269, 45] on div "Security Classification Committee Review" at bounding box center [211, 48] width 408 height 16
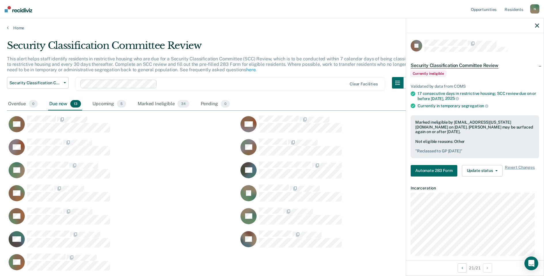
click at [244, 93] on div "Security Classification Committee Review Reclassification to General Population…" at bounding box center [211, 87] width 408 height 21
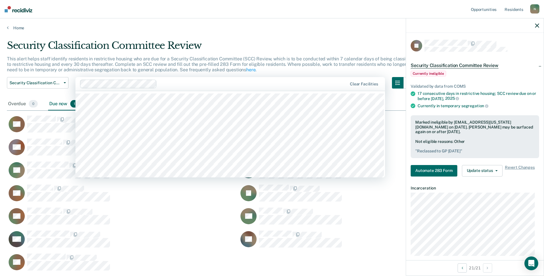
click at [196, 83] on div at bounding box center [253, 84] width 188 height 7
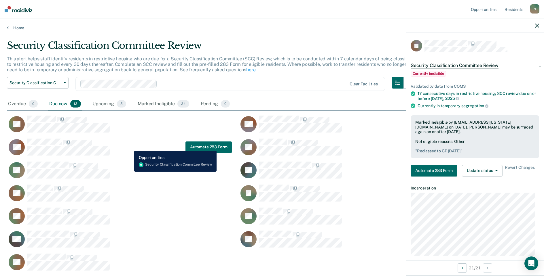
click at [130, 146] on div "AH Automate 283 Form" at bounding box center [119, 147] width 225 height 18
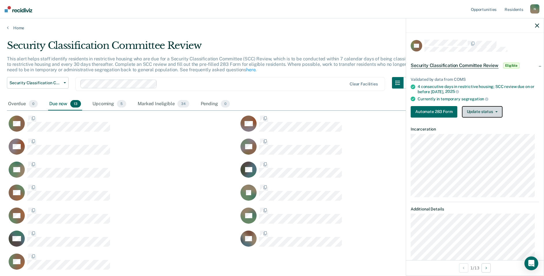
click at [488, 108] on button "Update status" at bounding box center [482, 112] width 41 height 12
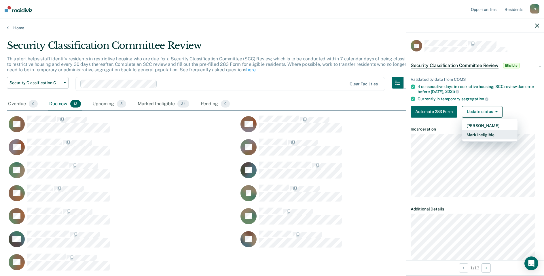
click at [477, 134] on button "Mark Ineligible" at bounding box center [490, 134] width 56 height 9
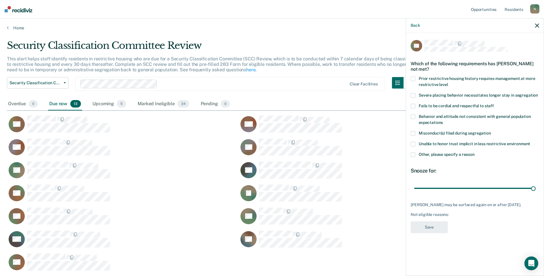
click at [414, 157] on label "Other, please specify a reason" at bounding box center [474, 156] width 128 height 6
click at [474, 153] on input "Other, please specify a reason" at bounding box center [474, 153] width 0 height 0
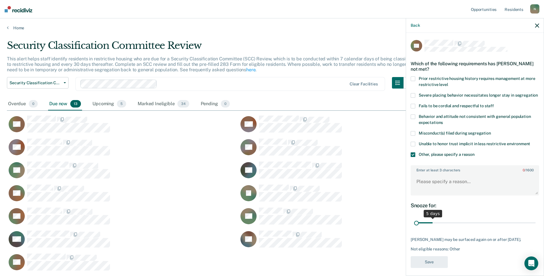
drag, startPoint x: 528, startPoint y: 230, endPoint x: 407, endPoint y: 231, distance: 120.6
type input "1"
click at [414, 228] on input "range" at bounding box center [474, 223] width 121 height 10
click at [424, 190] on textarea "Enter at least 3 characters 0 / 1600" at bounding box center [474, 184] width 127 height 21
type textarea "Temp seg pending misconduct hearing"
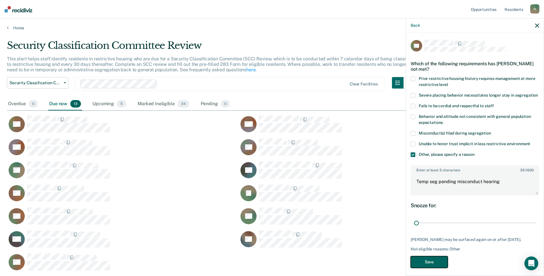
click at [426, 267] on button "Save" at bounding box center [428, 262] width 37 height 12
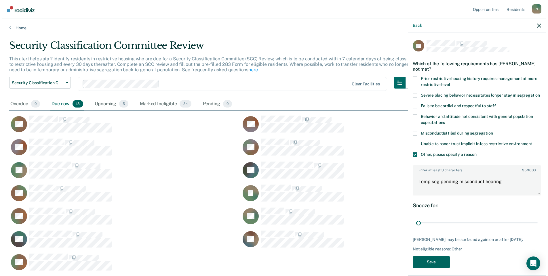
scroll to position [208, 525]
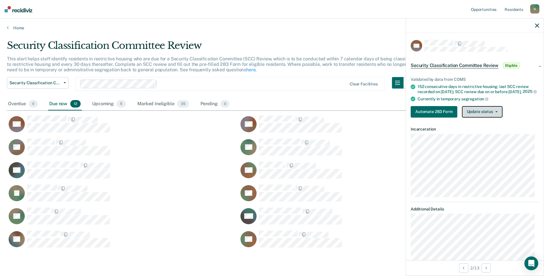
click at [481, 118] on button "Update status" at bounding box center [482, 112] width 41 height 12
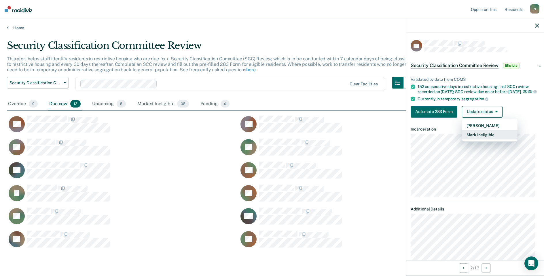
click at [475, 138] on button "Mark Ineligible" at bounding box center [490, 134] width 56 height 9
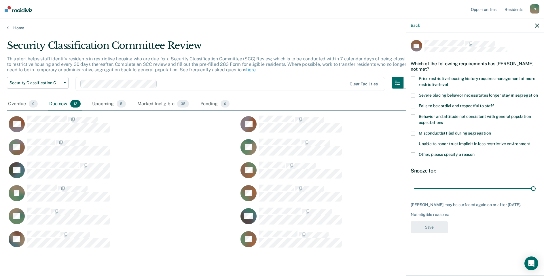
click at [416, 153] on label "Other, please specify a reason" at bounding box center [474, 156] width 128 height 6
click at [474, 153] on input "Other, please specify a reason" at bounding box center [474, 153] width 0 height 0
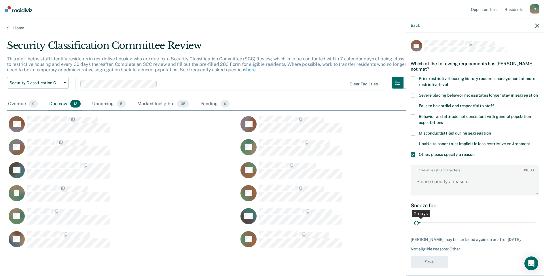
drag, startPoint x: 528, startPoint y: 229, endPoint x: 422, endPoint y: 215, distance: 107.0
type input "1"
click at [414, 228] on input "range" at bounding box center [474, 223] width 121 height 10
click at [429, 186] on textarea "Enter at least 3 characters 0 / 1600" at bounding box center [474, 184] width 127 height 21
type textarea "t"
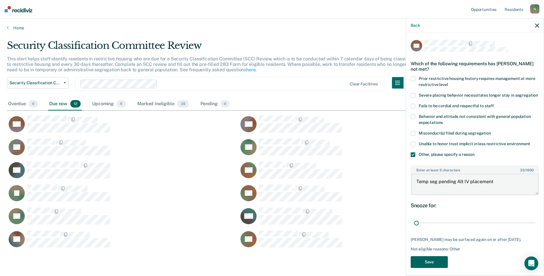
type textarea "Temp seg pending Alt IV placement"
click at [439, 267] on button "Save" at bounding box center [428, 262] width 37 height 12
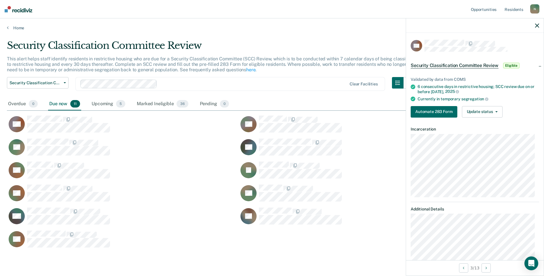
click at [483, 117] on div "Validated by data from COMS 6 consecutive days in restrictive housing; SCC revi…" at bounding box center [475, 95] width 138 height 54
click at [483, 115] on button "Update status" at bounding box center [482, 112] width 41 height 12
click at [481, 134] on button "Mark Ineligible" at bounding box center [490, 134] width 56 height 9
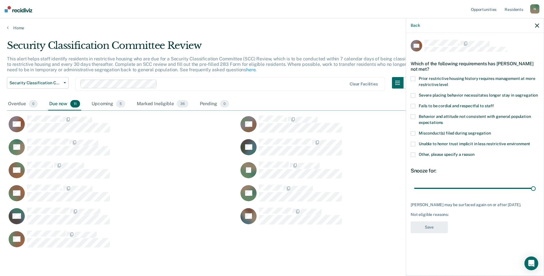
click at [414, 157] on label "Other, please specify a reason" at bounding box center [474, 156] width 128 height 6
click at [474, 153] on input "Other, please specify a reason" at bounding box center [474, 153] width 0 height 0
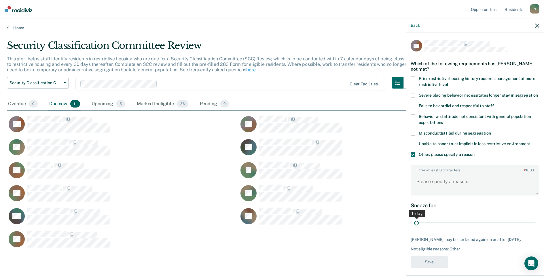
drag, startPoint x: 529, startPoint y: 230, endPoint x: 397, endPoint y: 235, distance: 132.4
type input "1"
click at [414, 228] on input "range" at bounding box center [474, 223] width 121 height 10
click at [445, 186] on textarea "Enter at least 3 characters 0 / 1600" at bounding box center [474, 184] width 127 height 21
type textarea "Temp seg pending misconduct hearing"
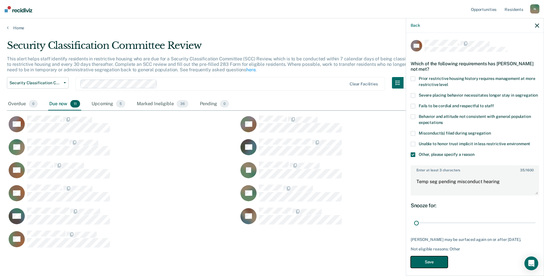
click at [441, 268] on button "Save" at bounding box center [428, 262] width 37 height 12
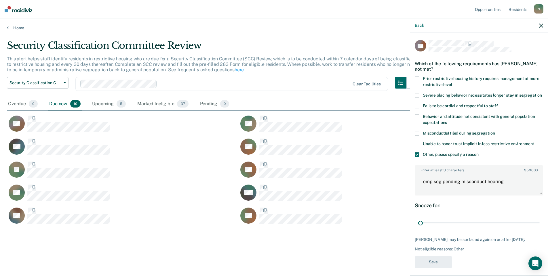
scroll to position [5, 5]
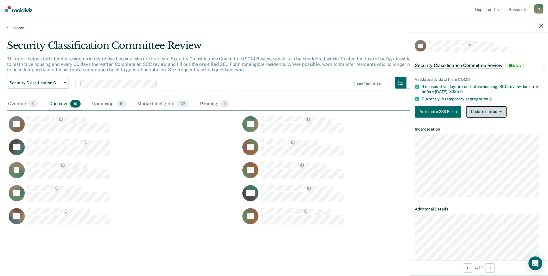
click at [484, 112] on button "Update status" at bounding box center [486, 112] width 41 height 12
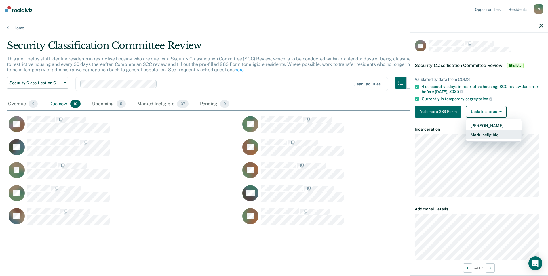
click at [482, 135] on button "Mark Ineligible" at bounding box center [494, 134] width 56 height 9
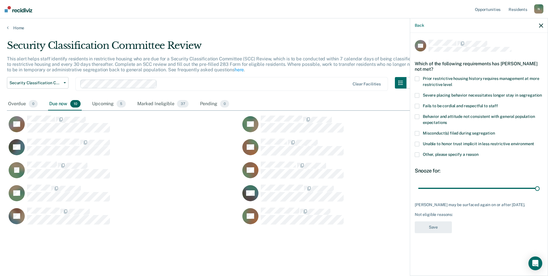
click at [418, 153] on span at bounding box center [417, 155] width 5 height 5
click at [479, 153] on input "Other, please specify a reason" at bounding box center [479, 153] width 0 height 0
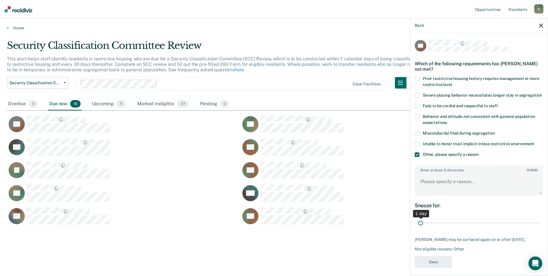
drag, startPoint x: 531, startPoint y: 228, endPoint x: 415, endPoint y: 230, distance: 116.6
type input "1"
click at [418, 228] on input "range" at bounding box center [478, 223] width 121 height 10
click at [438, 195] on textarea "Enter at least 3 characters 0 / 1600" at bounding box center [478, 184] width 127 height 21
type textarea "Temp seg pending misconduct hearing"
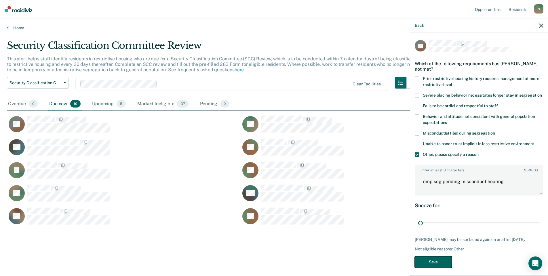
click at [427, 262] on button "Save" at bounding box center [433, 262] width 37 height 12
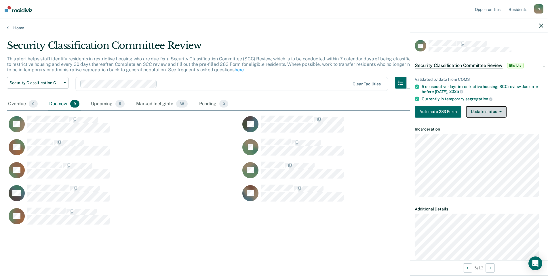
click at [479, 113] on button "Update status" at bounding box center [486, 112] width 41 height 12
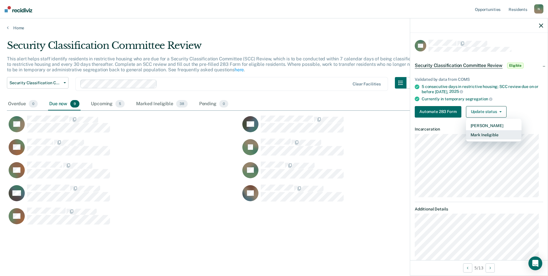
click at [488, 135] on button "Mark Ineligible" at bounding box center [494, 134] width 56 height 9
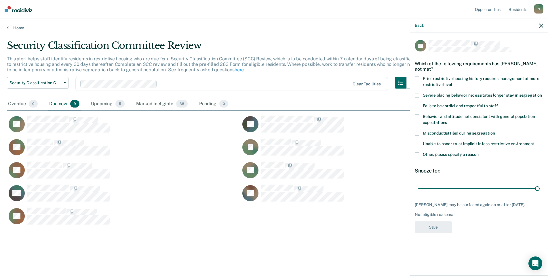
drag, startPoint x: 417, startPoint y: 157, endPoint x: 430, endPoint y: 164, distance: 14.8
click at [419, 156] on span at bounding box center [417, 155] width 5 height 5
click at [479, 153] on input "Other, please specify a reason" at bounding box center [479, 153] width 0 height 0
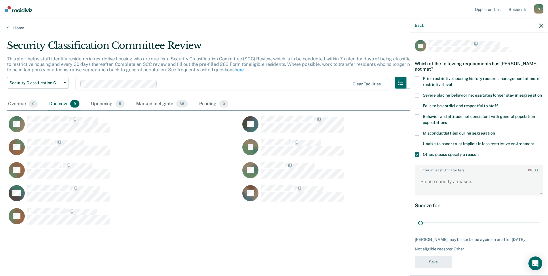
drag, startPoint x: 531, startPoint y: 229, endPoint x: 401, endPoint y: 211, distance: 132.1
type input "1"
click at [418, 228] on input "range" at bounding box center [478, 223] width 121 height 10
click at [430, 193] on textarea "Enter at least 3 characters 0 / 1600" at bounding box center [478, 184] width 127 height 21
type textarea "Temp seg until end of detention [DATE]"
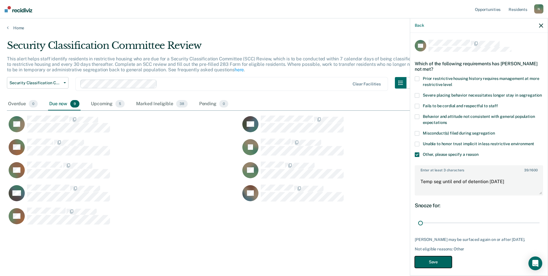
click at [429, 268] on button "Save" at bounding box center [433, 262] width 37 height 12
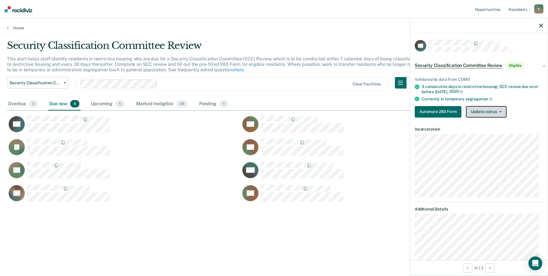
click at [476, 113] on button "Update status" at bounding box center [486, 112] width 41 height 12
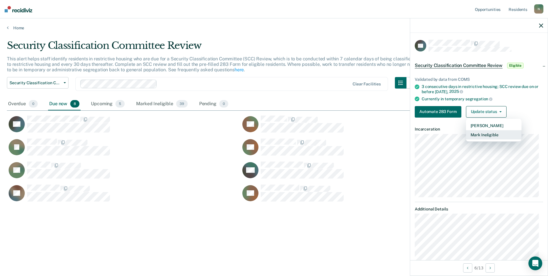
click at [477, 132] on button "Mark Ineligible" at bounding box center [494, 134] width 56 height 9
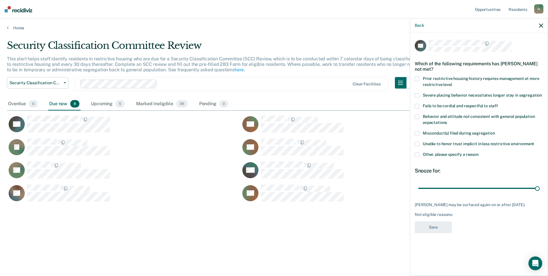
drag, startPoint x: 417, startPoint y: 153, endPoint x: 430, endPoint y: 158, distance: 13.4
click at [417, 153] on span at bounding box center [417, 155] width 5 height 5
click at [479, 153] on input "Other, please specify a reason" at bounding box center [479, 153] width 0 height 0
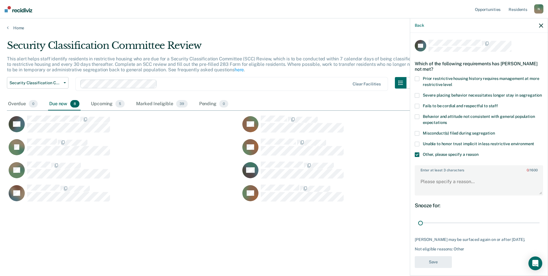
drag, startPoint x: 531, startPoint y: 228, endPoint x: 404, endPoint y: 227, distance: 126.9
type input "1"
click at [418, 227] on input "range" at bounding box center [478, 223] width 121 height 10
click at [439, 192] on textarea "Enter at least 3 characters 0 / 1600" at bounding box center [478, 184] width 127 height 21
type textarea "Temp seg pending misconduct hearing"
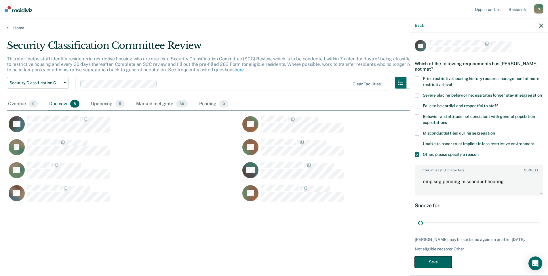
click at [442, 268] on button "Save" at bounding box center [433, 262] width 37 height 12
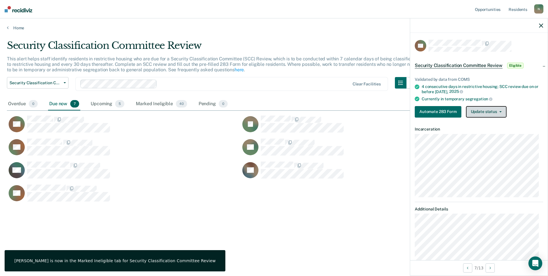
drag, startPoint x: 470, startPoint y: 113, endPoint x: 470, endPoint y: 119, distance: 5.2
click at [470, 113] on button "Update status" at bounding box center [486, 112] width 41 height 12
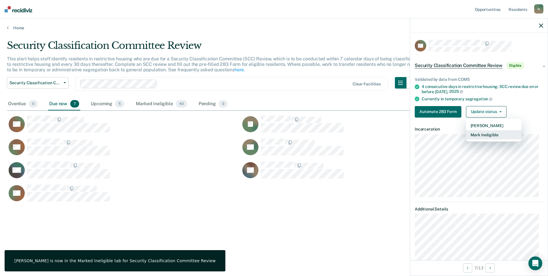
click at [475, 136] on button "Mark Ineligible" at bounding box center [494, 134] width 56 height 9
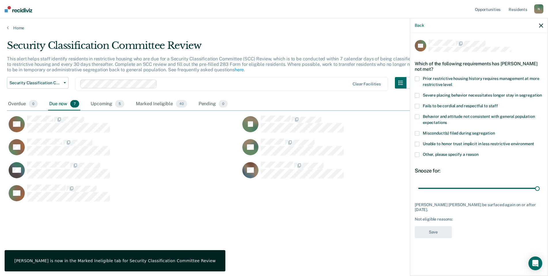
click at [416, 155] on span at bounding box center [417, 155] width 5 height 5
click at [479, 153] on input "Other, please specify a reason" at bounding box center [479, 153] width 0 height 0
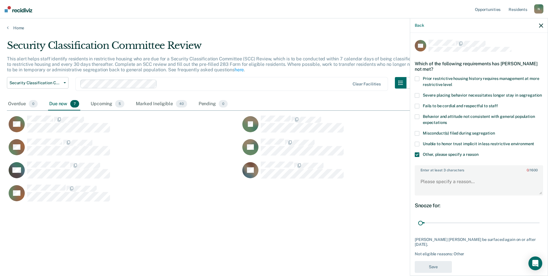
drag, startPoint x: 534, startPoint y: 229, endPoint x: 408, endPoint y: 224, distance: 125.8
type input "1"
click at [418, 227] on input "range" at bounding box center [478, 223] width 121 height 10
click at [435, 170] on div "Enter at least 3 characters 0 / 1600" at bounding box center [479, 180] width 128 height 35
click at [430, 183] on textarea "Enter at least 3 characters 0 / 1600" at bounding box center [478, 184] width 127 height 21
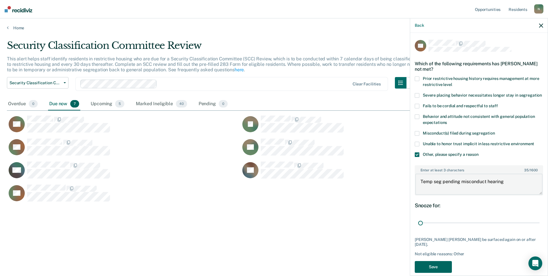
type textarea "Temp seg pending misconduct hearing"
click at [441, 262] on button "Save" at bounding box center [433, 267] width 37 height 12
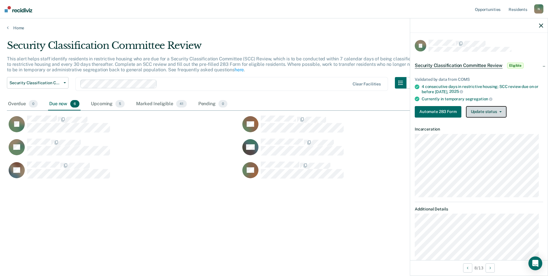
click at [485, 115] on button "Update status" at bounding box center [486, 112] width 41 height 12
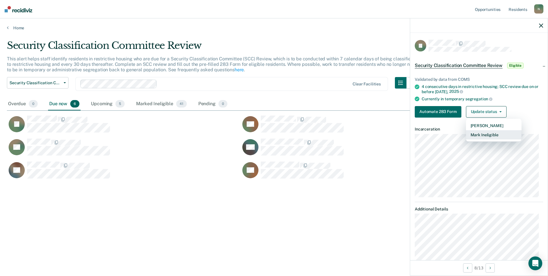
click at [485, 136] on button "Mark Ineligible" at bounding box center [494, 134] width 56 height 9
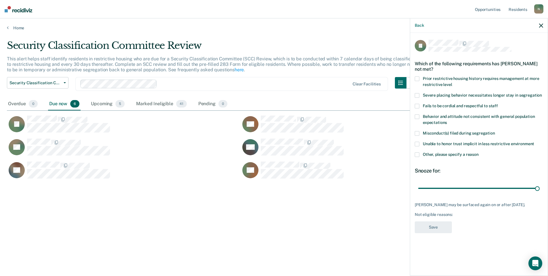
click at [417, 155] on span at bounding box center [417, 155] width 5 height 5
click at [479, 153] on input "Other, please specify a reason" at bounding box center [479, 153] width 0 height 0
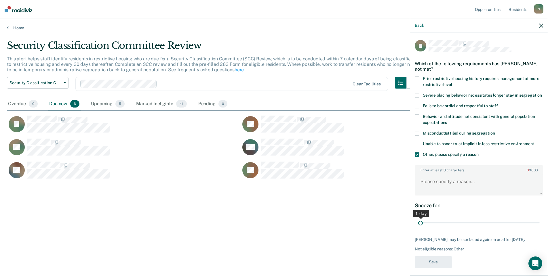
drag, startPoint x: 534, startPoint y: 228, endPoint x: 377, endPoint y: 233, distance: 157.2
type input "1"
click at [418, 228] on input "range" at bounding box center [478, 223] width 121 height 10
click at [426, 195] on textarea "Enter at least 3 characters 0 / 1600" at bounding box center [478, 184] width 127 height 21
type textarea "Temp seg pending PC investigation"
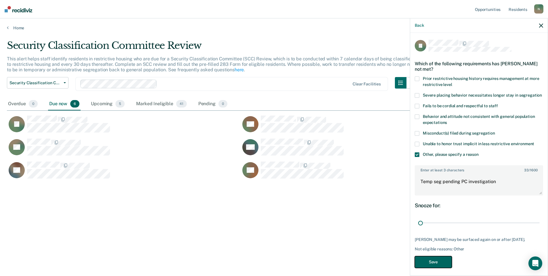
click at [440, 268] on button "Save" at bounding box center [433, 262] width 37 height 12
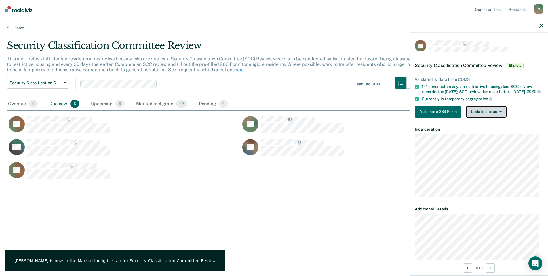
click at [498, 115] on button "Update status" at bounding box center [486, 112] width 41 height 12
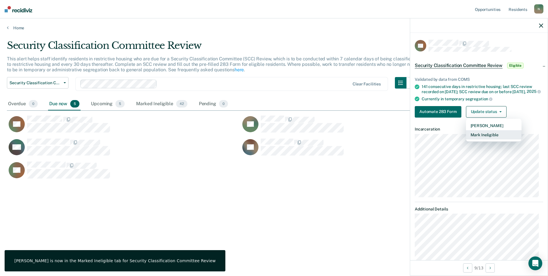
click at [487, 140] on button "Mark Ineligible" at bounding box center [494, 134] width 56 height 9
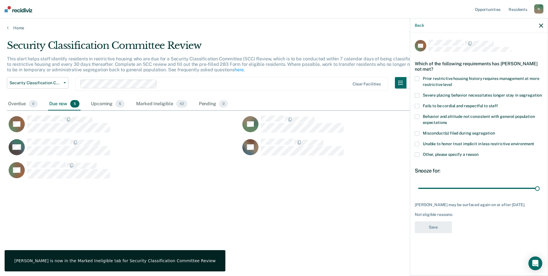
click at [417, 155] on span at bounding box center [417, 155] width 5 height 5
click at [479, 153] on input "Other, please specify a reason" at bounding box center [479, 153] width 0 height 0
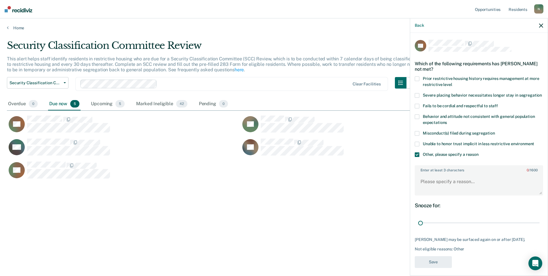
drag, startPoint x: 533, startPoint y: 228, endPoint x: 423, endPoint y: 195, distance: 115.6
type input "1"
click at [418, 228] on input "range" at bounding box center [478, 223] width 121 height 10
click at [432, 188] on textarea "Enter at least 3 characters 0 / 1600" at bounding box center [478, 184] width 127 height 21
type textarea "Temp seg pending Alt IV placement"
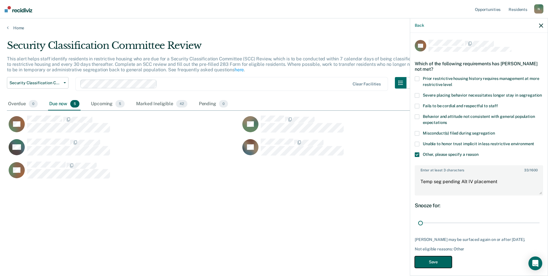
click at [434, 268] on button "Save" at bounding box center [433, 262] width 37 height 12
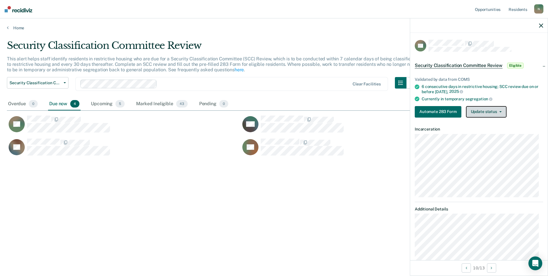
click at [485, 111] on button "Update status" at bounding box center [486, 112] width 41 height 12
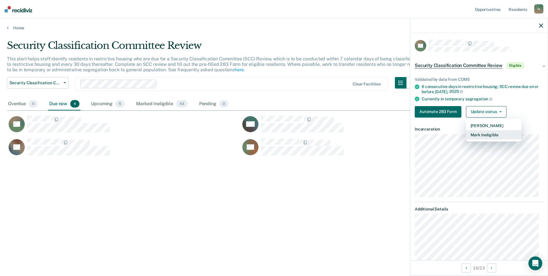
click at [481, 132] on button "Mark Ineligible" at bounding box center [494, 134] width 56 height 9
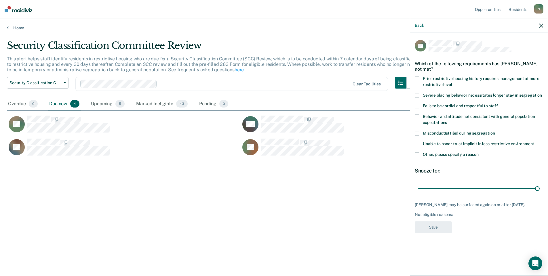
drag, startPoint x: 417, startPoint y: 147, endPoint x: 519, endPoint y: 195, distance: 113.5
click at [417, 153] on span at bounding box center [417, 155] width 5 height 5
click at [479, 153] on input "Other, please specify a reason" at bounding box center [479, 153] width 0 height 0
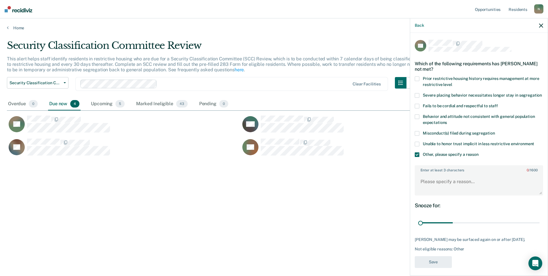
drag, startPoint x: 538, startPoint y: 218, endPoint x: 388, endPoint y: 224, distance: 150.6
type input "1"
click at [418, 224] on input "range" at bounding box center [478, 223] width 121 height 10
click at [418, 185] on textarea "Enter at least 3 characters 0 / 1600" at bounding box center [478, 184] width 127 height 21
type textarea "Temp seg until end of detention [DATE]"
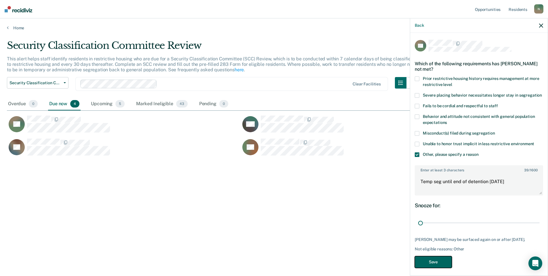
click at [435, 256] on button "Save" at bounding box center [433, 262] width 37 height 12
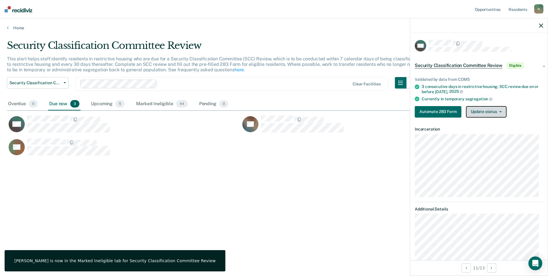
click at [500, 114] on button "Update status" at bounding box center [486, 112] width 41 height 12
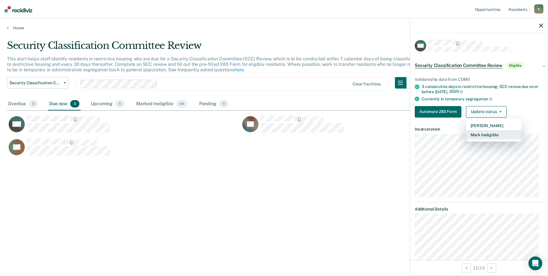
click at [492, 133] on button "Mark Ineligible" at bounding box center [494, 134] width 56 height 9
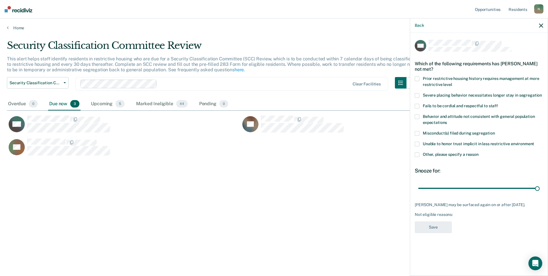
click at [418, 156] on span at bounding box center [417, 155] width 5 height 5
click at [479, 153] on input "Other, please specify a reason" at bounding box center [479, 153] width 0 height 0
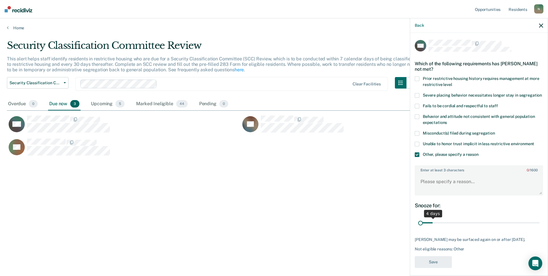
drag, startPoint x: 533, startPoint y: 228, endPoint x: 420, endPoint y: 231, distance: 113.7
type input "1"
click at [420, 228] on input "range" at bounding box center [478, 223] width 121 height 10
click at [432, 195] on textarea "Enter at least 3 characters 0 / 1600" at bounding box center [478, 184] width 127 height 21
type textarea "Temp seg pending PC investigation"
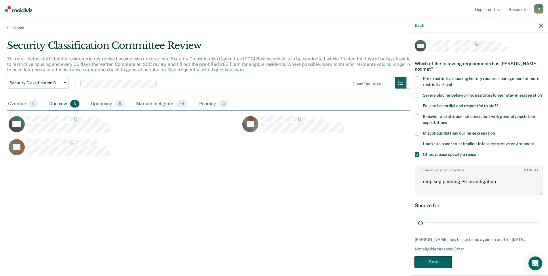
click at [434, 268] on button "Save" at bounding box center [433, 262] width 37 height 12
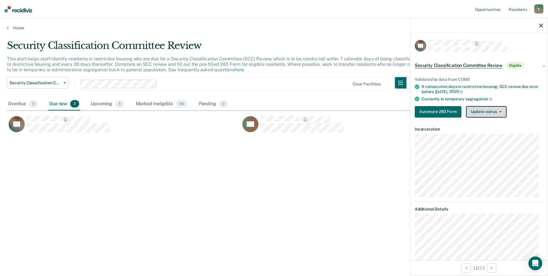
click at [483, 116] on button "Update status" at bounding box center [486, 112] width 41 height 12
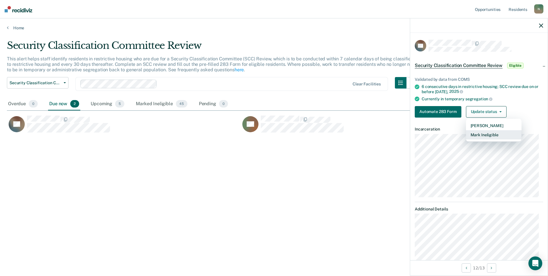
click at [484, 135] on button "Mark Ineligible" at bounding box center [494, 134] width 56 height 9
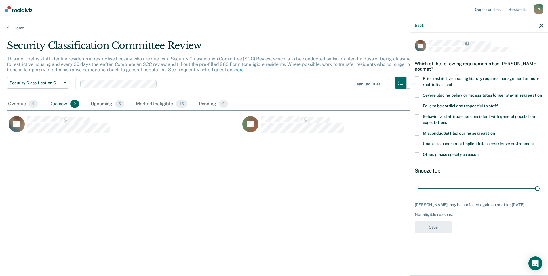
click at [419, 155] on label "Other, please specify a reason" at bounding box center [479, 156] width 128 height 6
click at [479, 153] on input "Other, please specify a reason" at bounding box center [479, 153] width 0 height 0
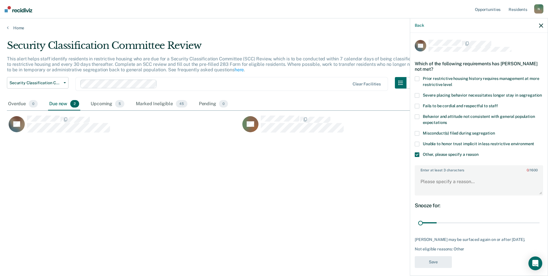
drag, startPoint x: 533, startPoint y: 230, endPoint x: 416, endPoint y: 233, distance: 117.4
type input "1"
click at [418, 228] on input "range" at bounding box center [478, 223] width 121 height 10
click at [428, 191] on textarea "Enter at least 3 characters 0 / 1600" at bounding box center [478, 184] width 127 height 21
type textarea "Reclassed to [PERSON_NAME] [DATE]"
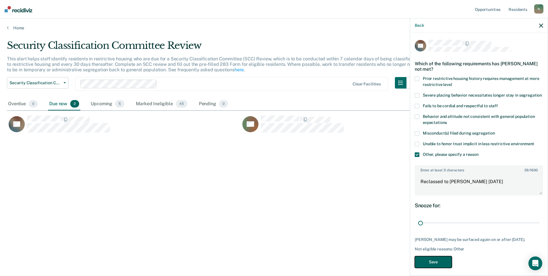
click at [444, 268] on button "Save" at bounding box center [433, 262] width 37 height 12
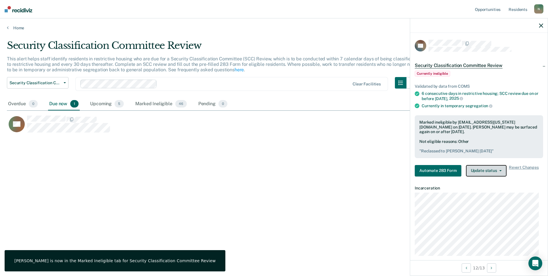
click at [488, 167] on button "Update status" at bounding box center [486, 171] width 41 height 12
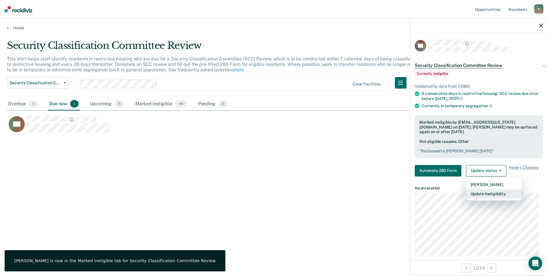
click at [487, 192] on button "Update Ineligibility" at bounding box center [494, 193] width 56 height 9
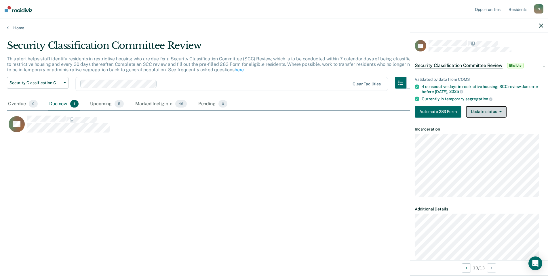
click at [490, 116] on button "Update status" at bounding box center [486, 112] width 41 height 12
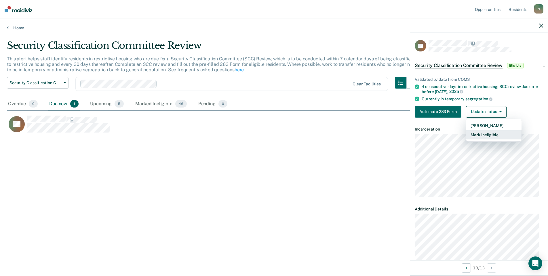
click at [484, 136] on button "Mark Ineligible" at bounding box center [494, 134] width 56 height 9
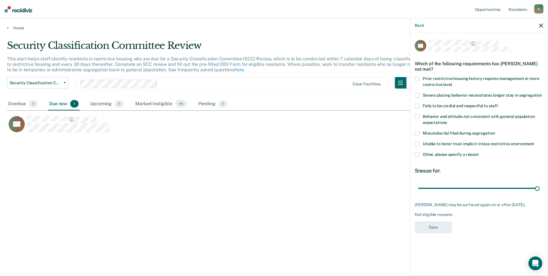
click at [416, 155] on span at bounding box center [417, 155] width 5 height 5
click at [479, 153] on input "Other, please specify a reason" at bounding box center [479, 153] width 0 height 0
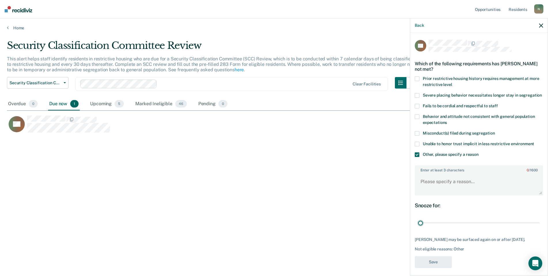
drag, startPoint x: 532, startPoint y: 230, endPoint x: 400, endPoint y: 240, distance: 132.1
type input "1"
click at [418, 228] on input "range" at bounding box center [478, 223] width 121 height 10
click at [438, 192] on textarea "Enter at least 3 characters 0 / 1600" at bounding box center [478, 184] width 127 height 21
type textarea "Temp seg pending misconduct hearing"
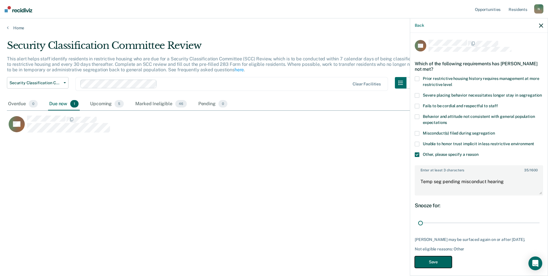
click at [441, 268] on button "Save" at bounding box center [433, 262] width 37 height 12
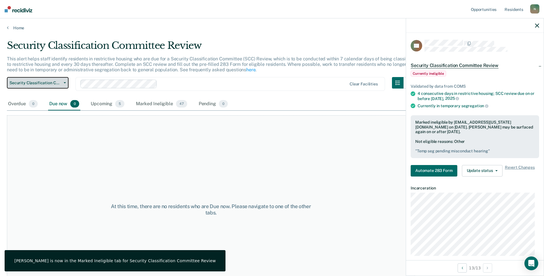
click at [48, 84] on span "Security Classification Committee Review" at bounding box center [35, 83] width 52 height 5
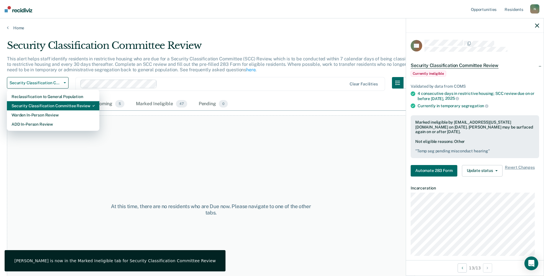
click at [42, 110] on div "Security Classification Committee Review" at bounding box center [53, 105] width 83 height 9
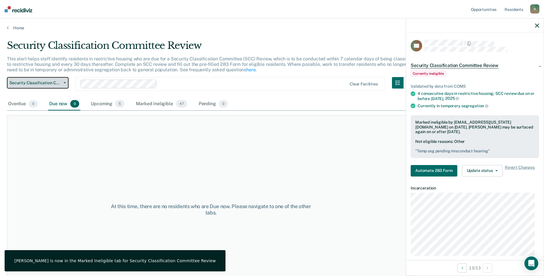
click at [45, 82] on span "Security Classification Committee Review" at bounding box center [35, 83] width 52 height 5
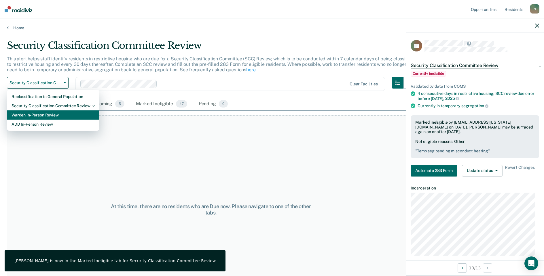
click at [45, 118] on div "Warden In-Person Review" at bounding box center [53, 114] width 83 height 9
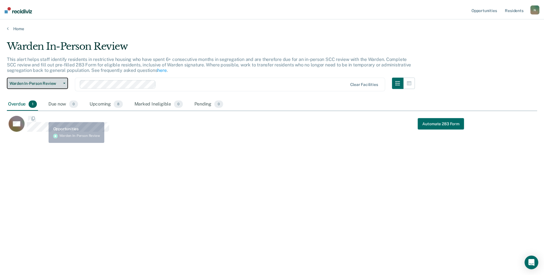
scroll to position [189, 530]
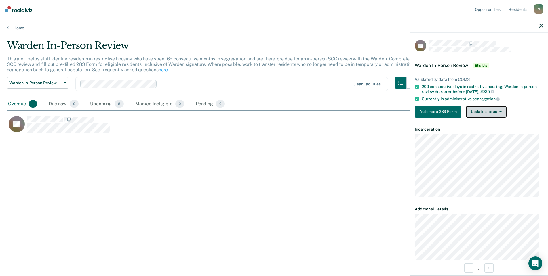
click at [500, 112] on button "Update status" at bounding box center [486, 112] width 41 height 12
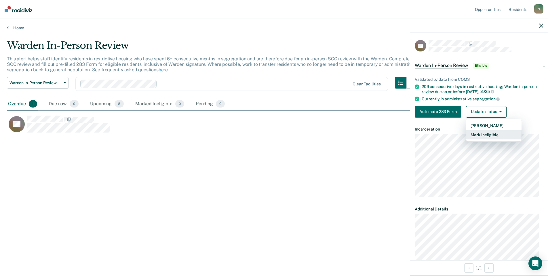
click at [496, 135] on button "Mark Ineligible" at bounding box center [494, 134] width 56 height 9
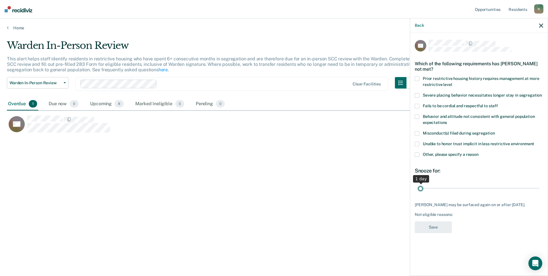
drag, startPoint x: 533, startPoint y: 188, endPoint x: 414, endPoint y: 194, distance: 119.0
type input "1"
click at [418, 193] on input "range" at bounding box center [478, 188] width 121 height 10
click at [418, 154] on span at bounding box center [417, 155] width 5 height 5
click at [479, 153] on input "Other, please specify a reason" at bounding box center [479, 153] width 0 height 0
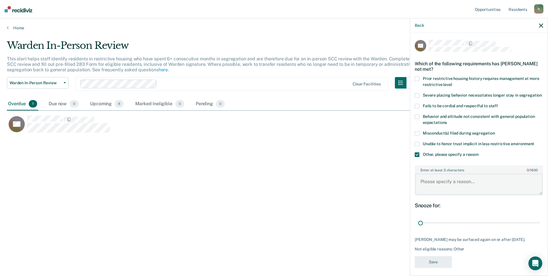
click at [436, 186] on textarea "Enter at least 3 characters 0 / 1600" at bounding box center [478, 184] width 127 height 21
type textarea "Interview with warden [DATE]"
click at [444, 268] on button "Save" at bounding box center [433, 262] width 37 height 12
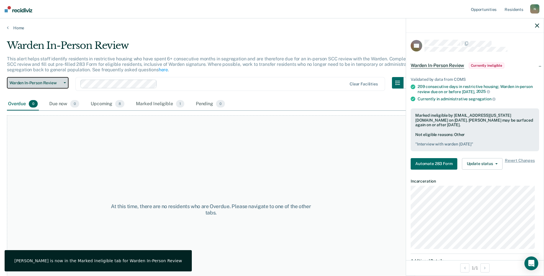
click at [59, 87] on button "Warden In-Person Review" at bounding box center [38, 83] width 62 height 12
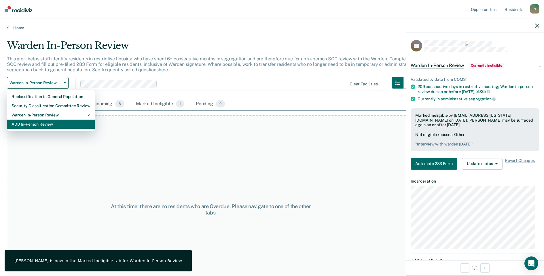
click at [49, 123] on div "ADD In-Person Review" at bounding box center [51, 124] width 79 height 9
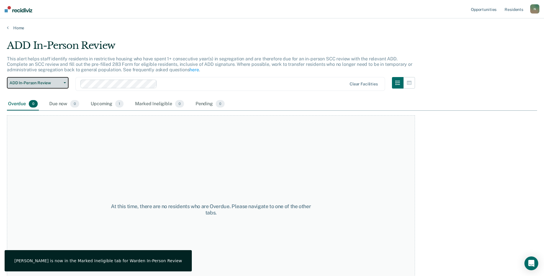
click at [49, 83] on span "ADD In-Person Review" at bounding box center [35, 83] width 52 height 5
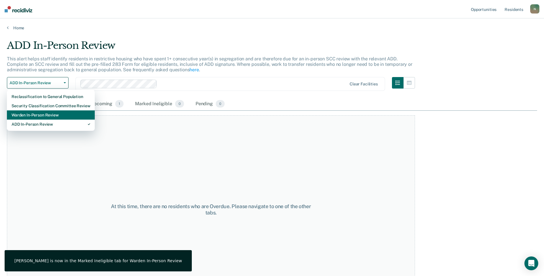
click at [44, 114] on div "Warden In-Person Review" at bounding box center [51, 114] width 79 height 9
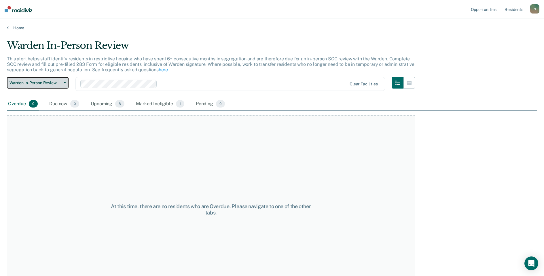
click at [42, 85] on span "Warden In-Person Review" at bounding box center [35, 83] width 52 height 5
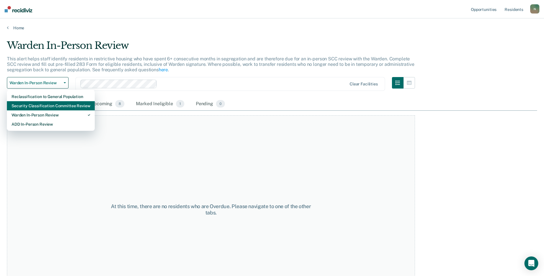
click at [43, 104] on div "Security Classification Committee Review" at bounding box center [51, 105] width 79 height 9
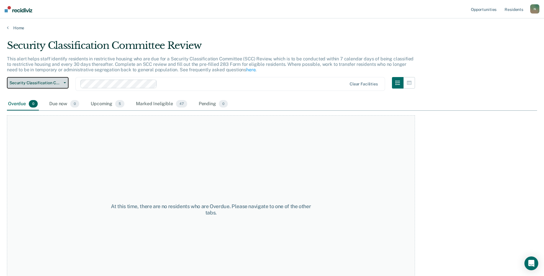
click at [45, 83] on span "Security Classification Committee Review" at bounding box center [35, 83] width 52 height 5
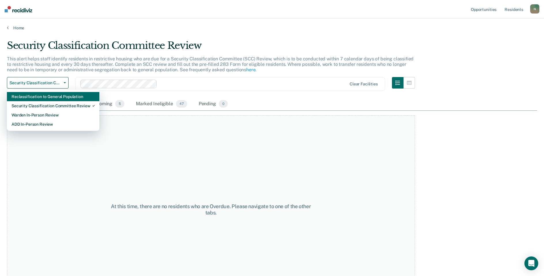
click at [45, 97] on div "Reclassification to General Population" at bounding box center [53, 96] width 83 height 9
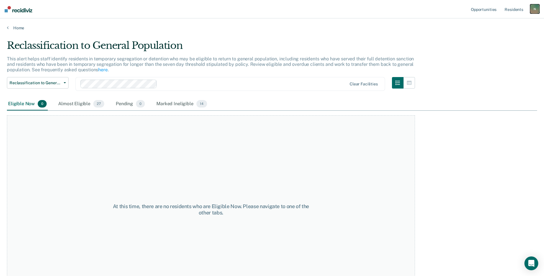
click at [531, 9] on div "N" at bounding box center [534, 8] width 9 height 9
click at [502, 40] on div "Profile How it works Log Out" at bounding box center [511, 30] width 56 height 28
click at [500, 37] on link "Log Out" at bounding box center [511, 37] width 46 height 5
